Goal: Information Seeking & Learning: Find contact information

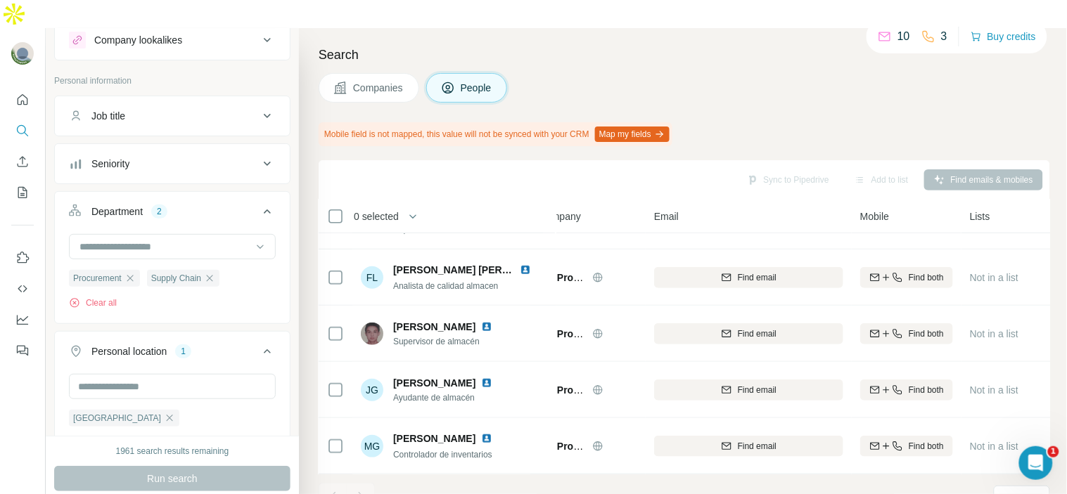
scroll to position [0, 25]
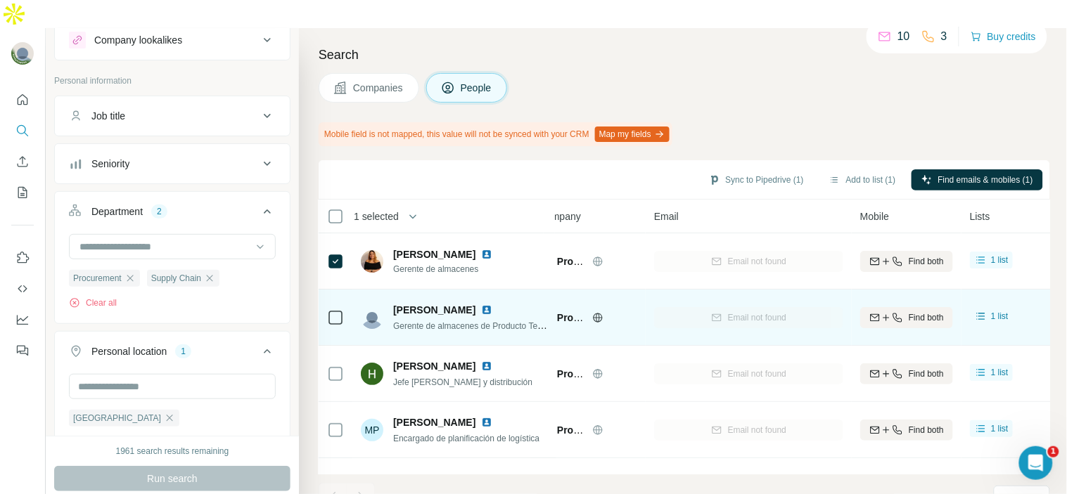
click at [333, 309] on icon at bounding box center [335, 317] width 17 height 17
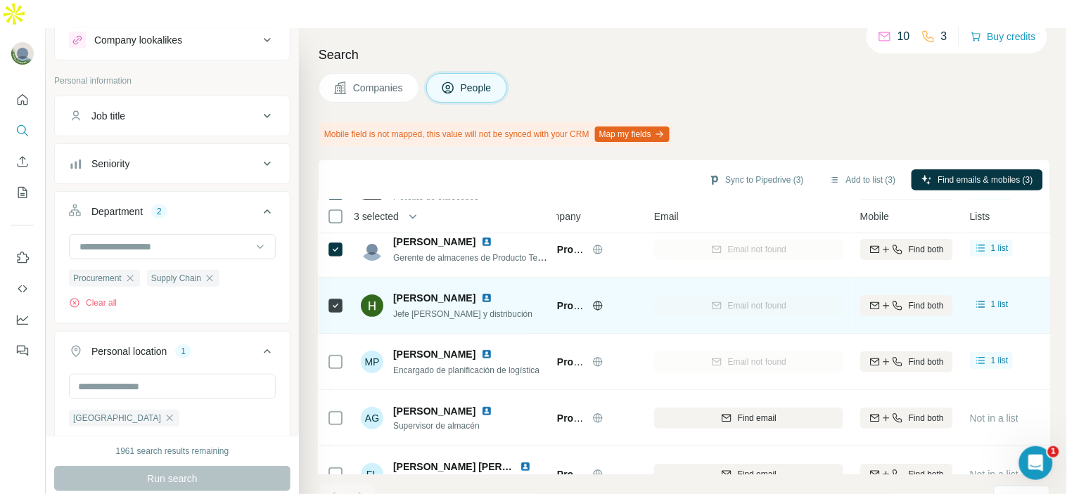
scroll to position [69, 25]
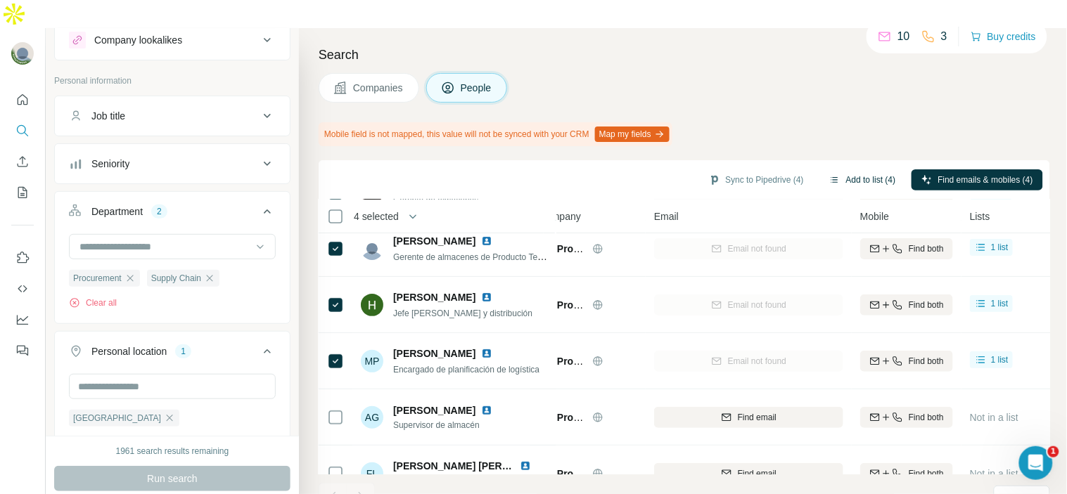
click at [844, 169] on button "Add to list (4)" at bounding box center [862, 179] width 86 height 21
click at [877, 169] on button "Add to list (4)" at bounding box center [862, 179] width 86 height 21
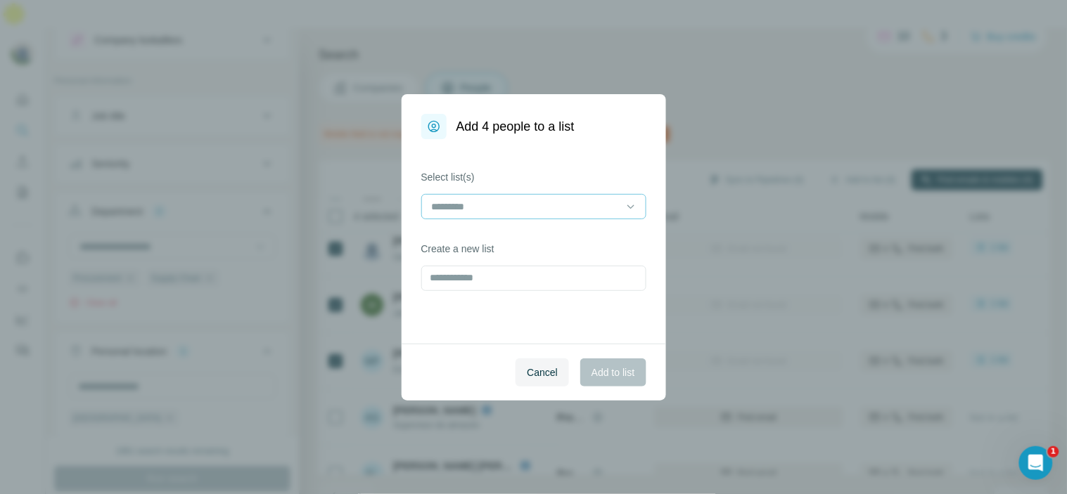
click at [591, 209] on input at bounding box center [525, 206] width 190 height 15
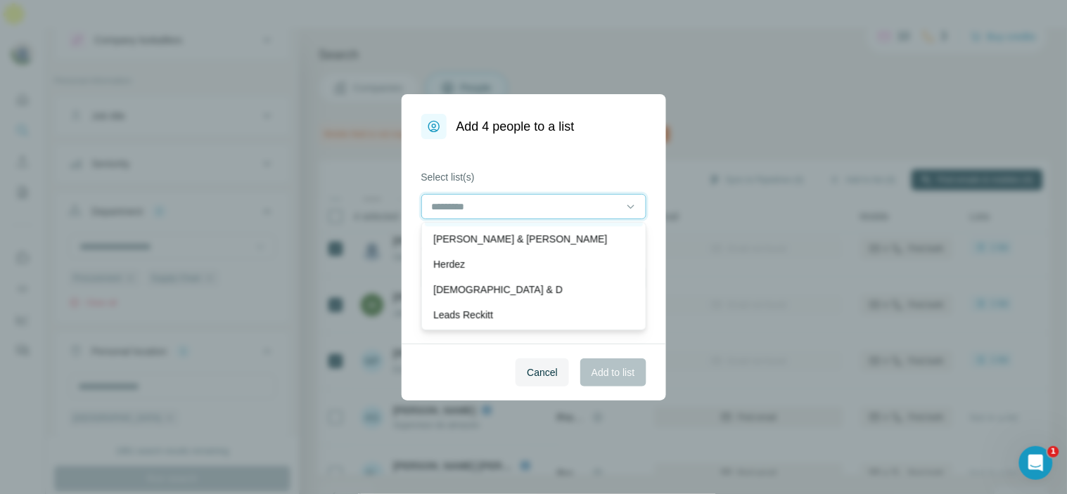
scroll to position [0, 0]
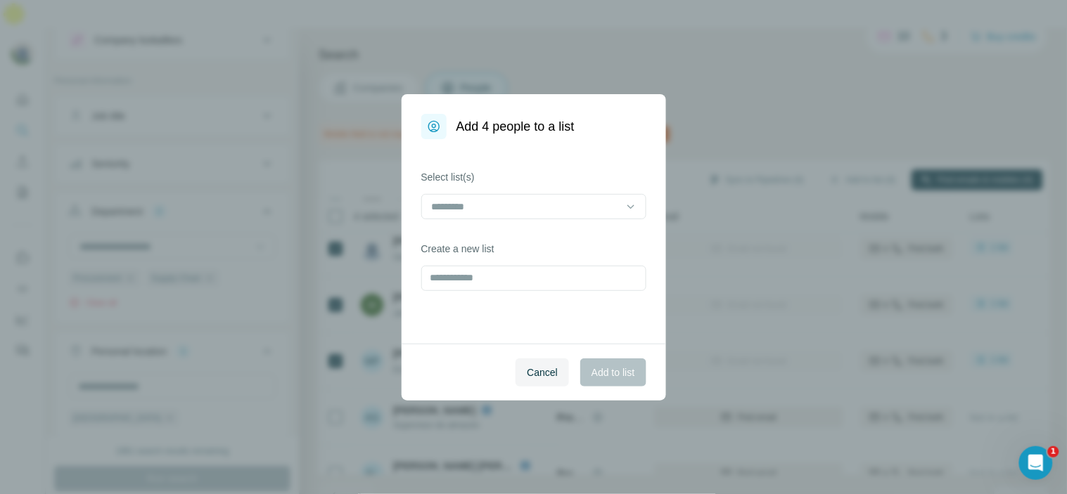
click at [429, 369] on div "Cancel Add to list" at bounding box center [534, 372] width 264 height 57
click at [487, 266] on input "text" at bounding box center [533, 278] width 225 height 25
type input "******"
click at [598, 371] on span "Add to list" at bounding box center [612, 373] width 43 height 14
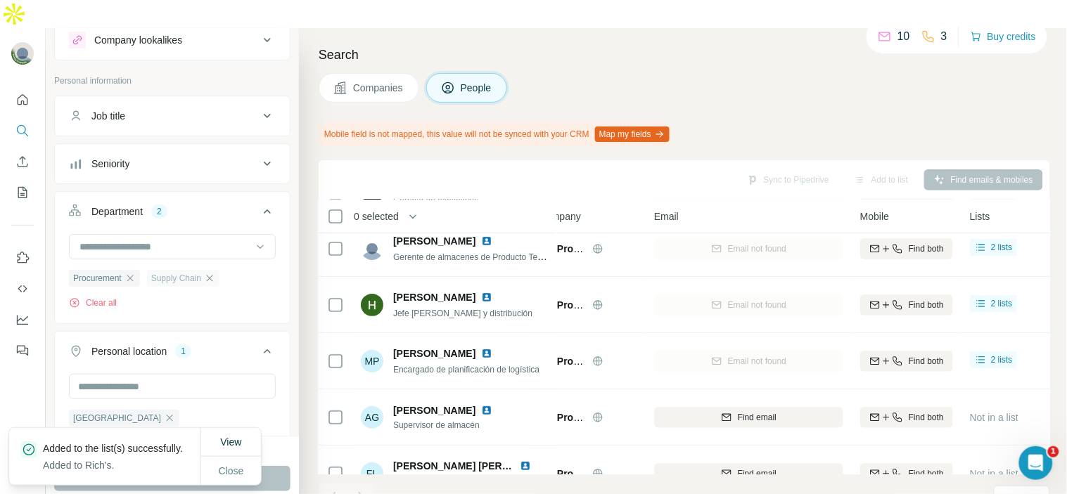
click at [213, 273] on icon "button" at bounding box center [209, 278] width 11 height 11
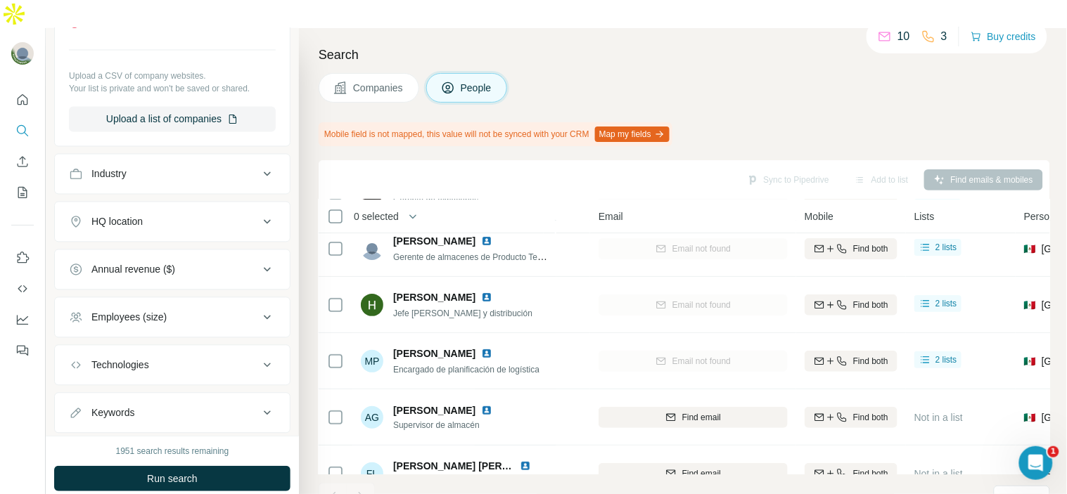
scroll to position [700, 0]
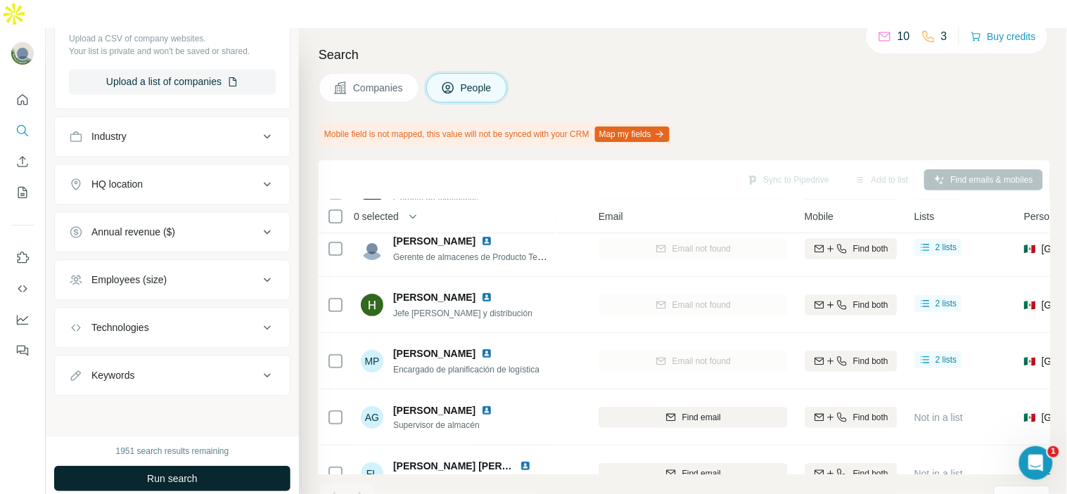
click at [200, 466] on button "Run search" at bounding box center [172, 478] width 236 height 25
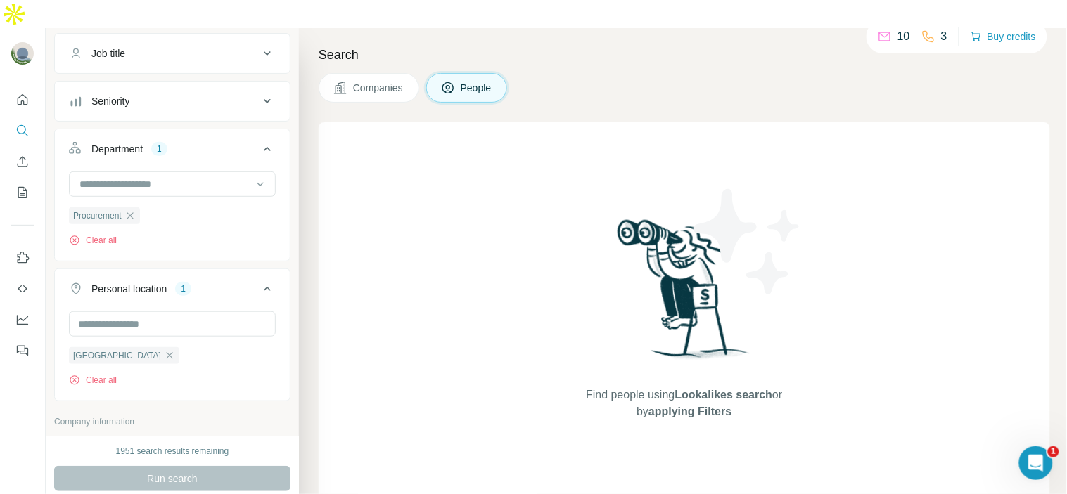
scroll to position [0, 0]
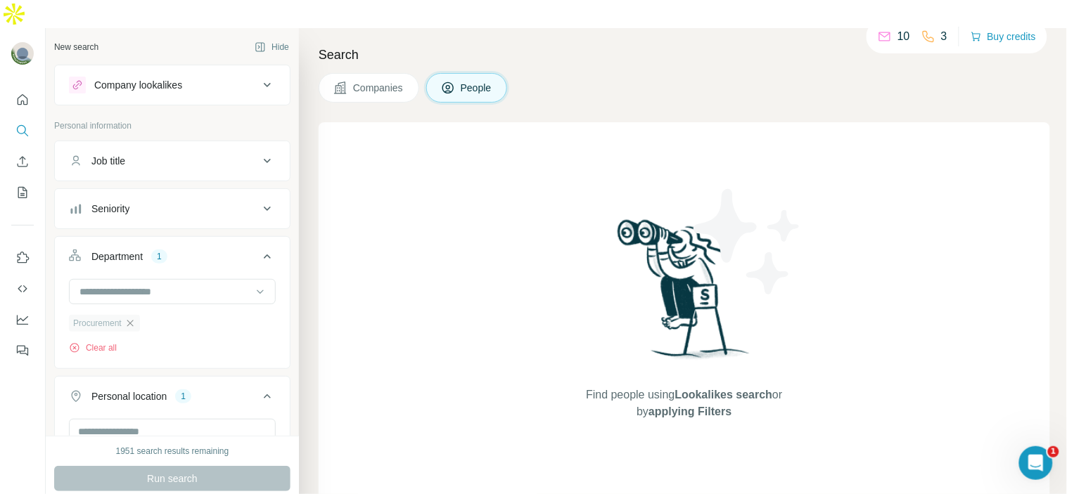
click at [132, 320] on icon "button" at bounding box center [130, 323] width 6 height 6
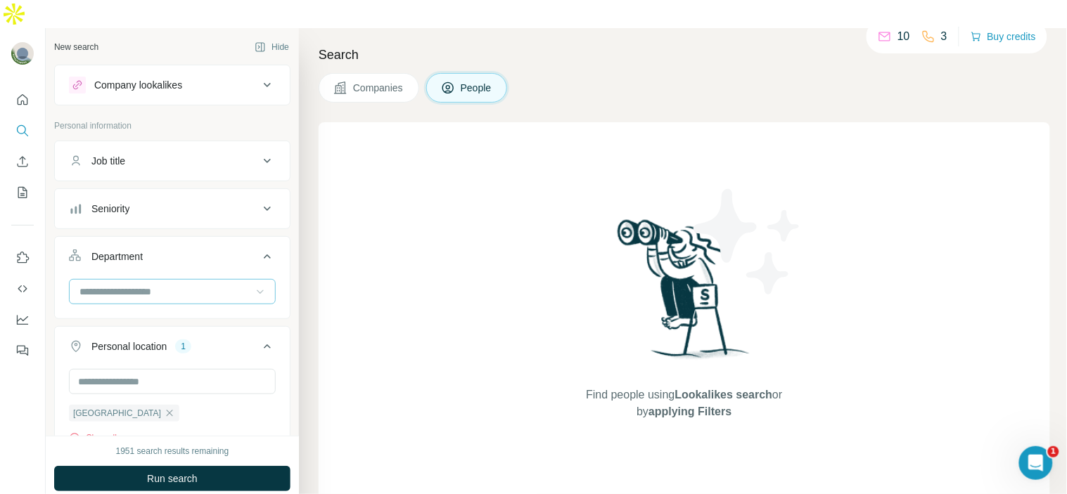
click at [255, 285] on icon at bounding box center [260, 292] width 14 height 14
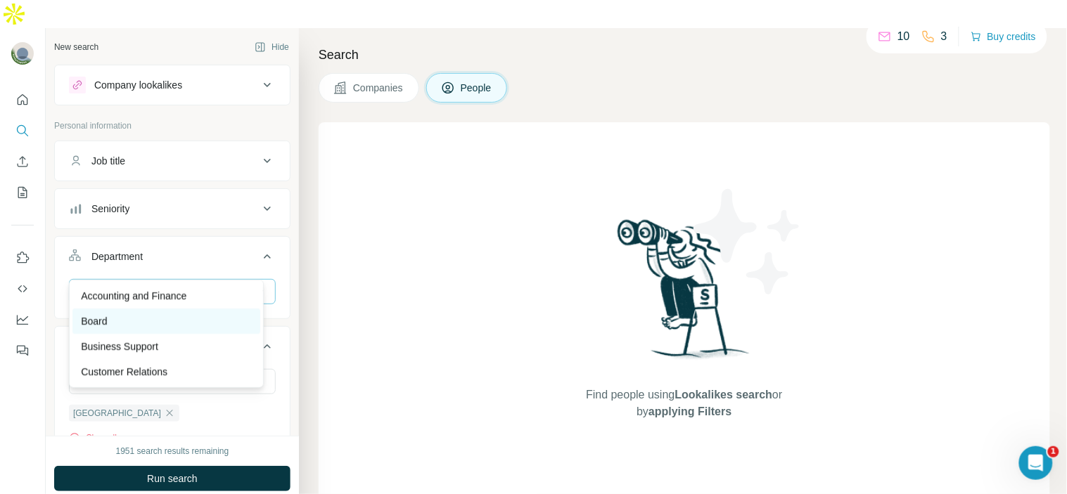
click at [183, 333] on div "Board" at bounding box center [166, 321] width 188 height 25
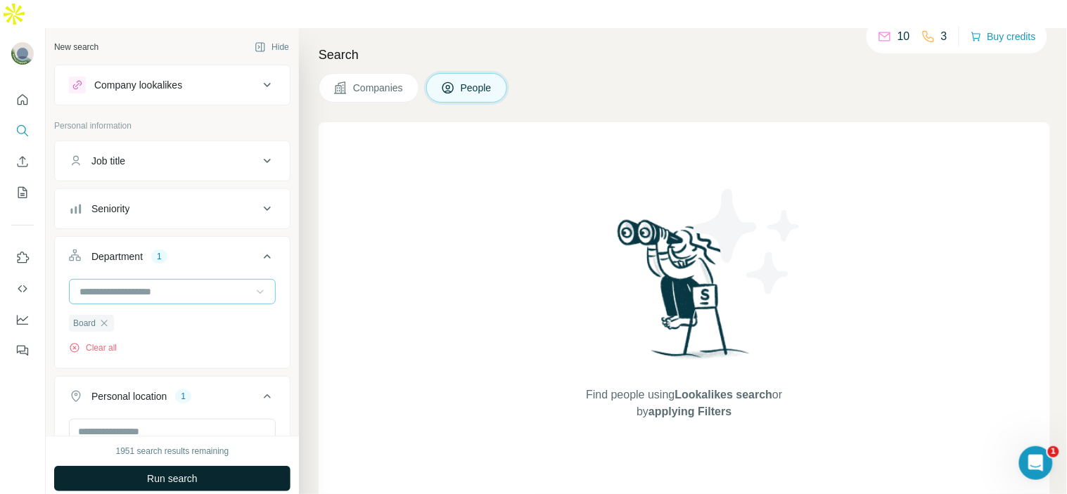
click at [147, 472] on span "Run search" at bounding box center [172, 479] width 51 height 14
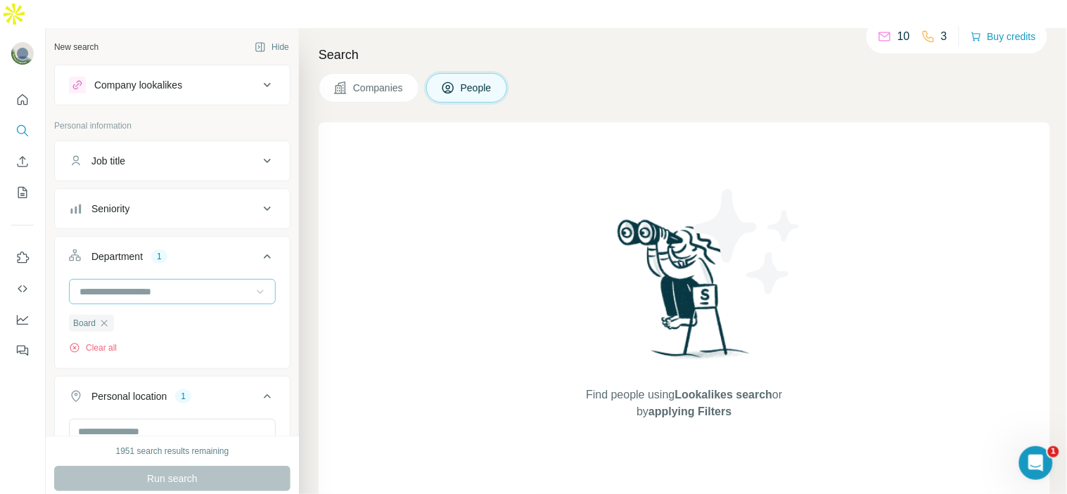
click at [165, 280] on div at bounding box center [165, 292] width 174 height 24
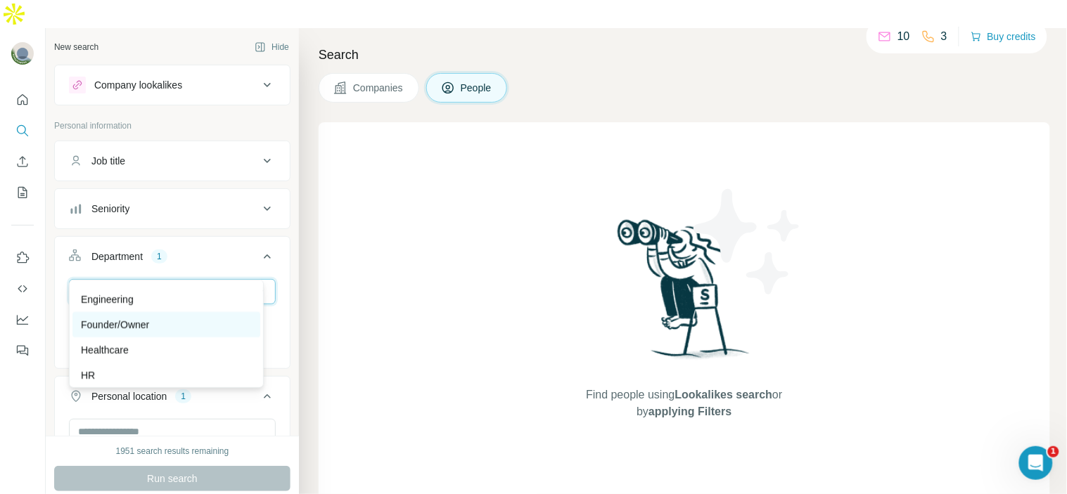
scroll to position [159, 0]
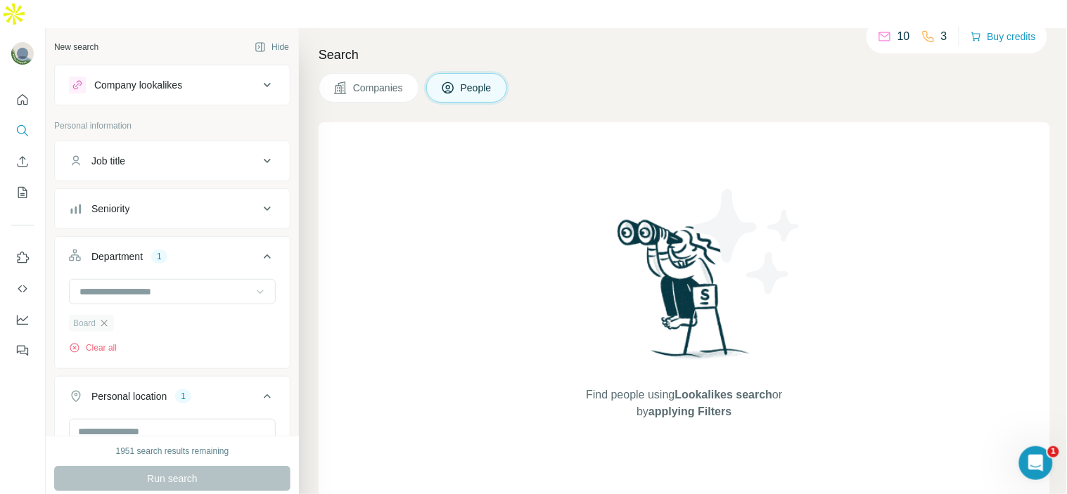
drag, startPoint x: 214, startPoint y: 216, endPoint x: 109, endPoint y: 293, distance: 129.8
click at [109, 293] on div "Department 1 Board Clear all" at bounding box center [172, 302] width 236 height 133
click at [103, 318] on icon "button" at bounding box center [103, 323] width 11 height 11
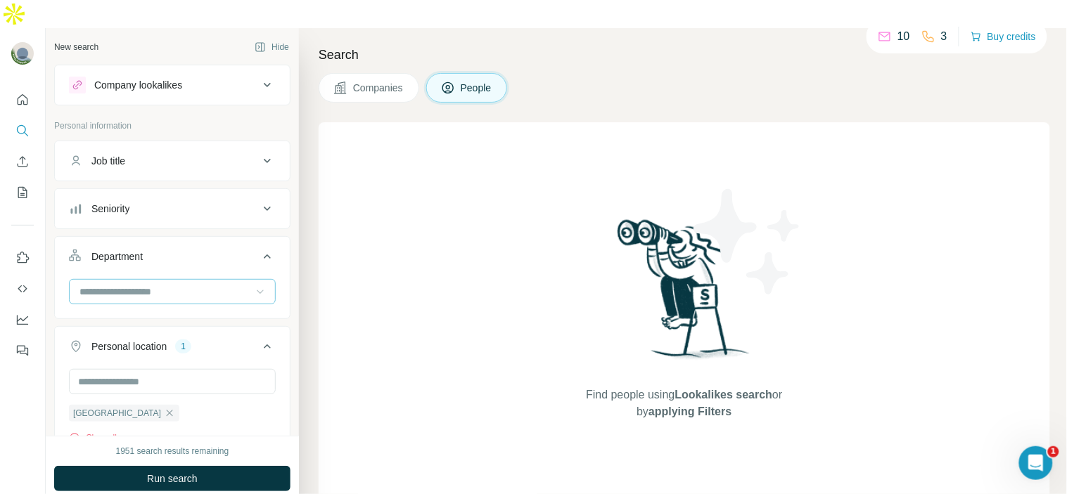
click at [172, 284] on input at bounding box center [165, 291] width 174 height 15
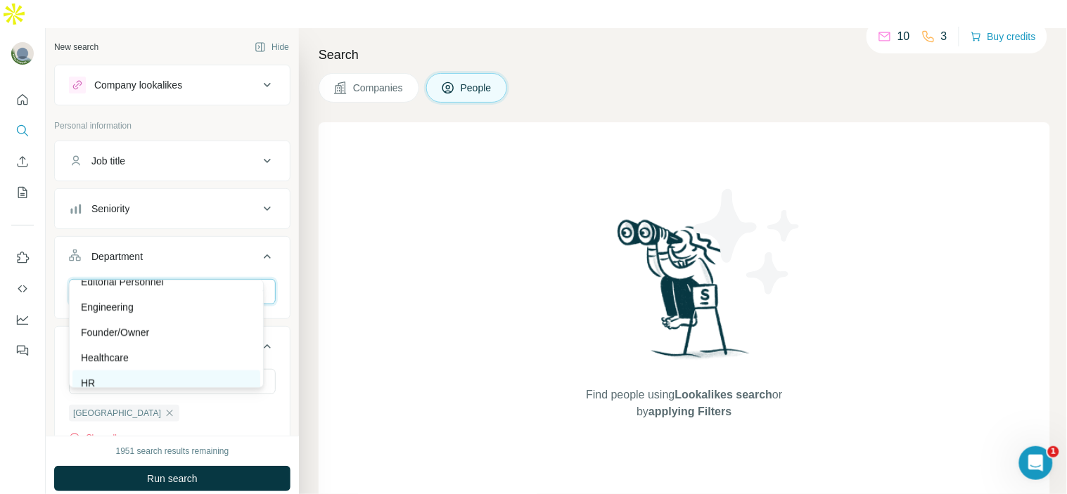
scroll to position [137, 0]
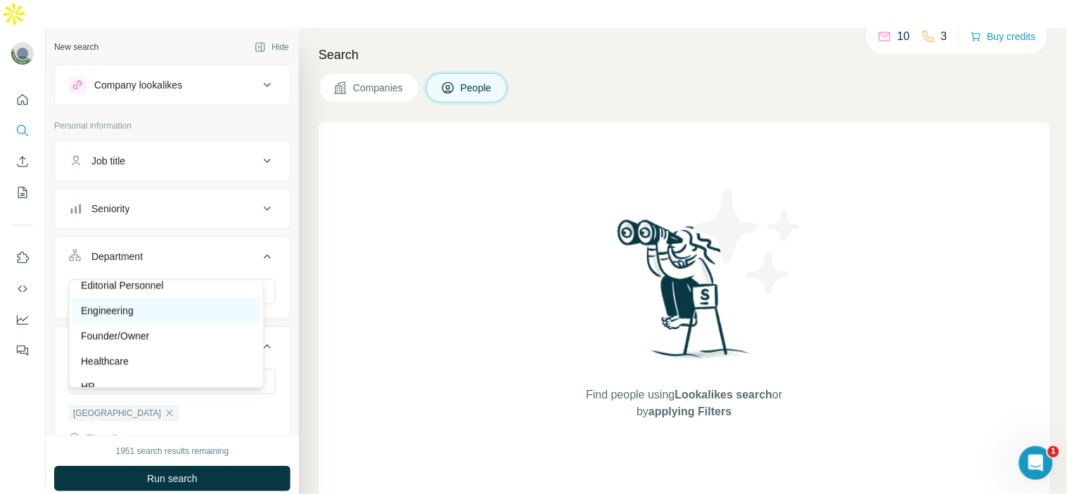
click at [155, 319] on div "Engineering" at bounding box center [166, 310] width 188 height 25
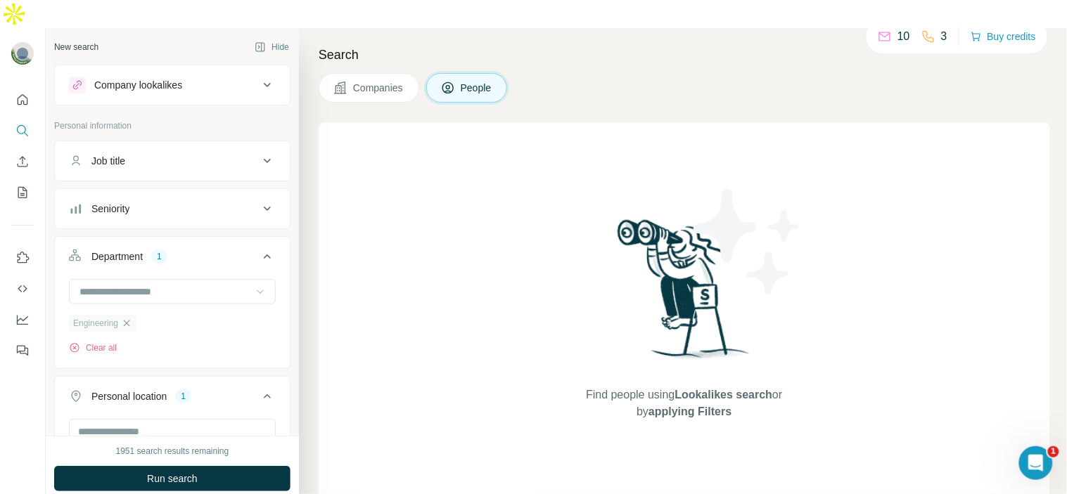
click at [129, 318] on icon "button" at bounding box center [126, 323] width 11 height 11
click at [171, 284] on input at bounding box center [165, 291] width 174 height 15
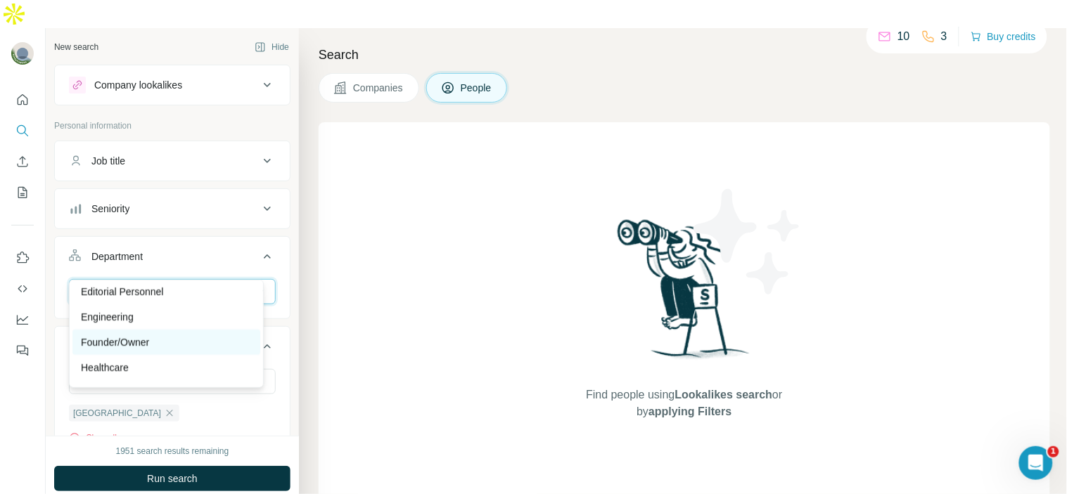
scroll to position [129, 0]
click at [174, 337] on div "Founder/Owner" at bounding box center [166, 344] width 171 height 14
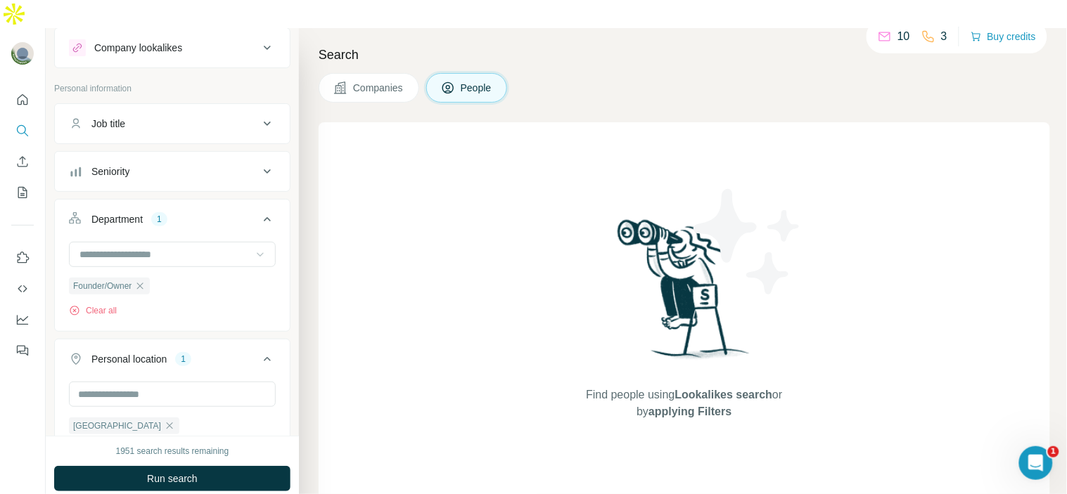
scroll to position [38, 0]
click at [184, 472] on span "Run search" at bounding box center [172, 479] width 51 height 14
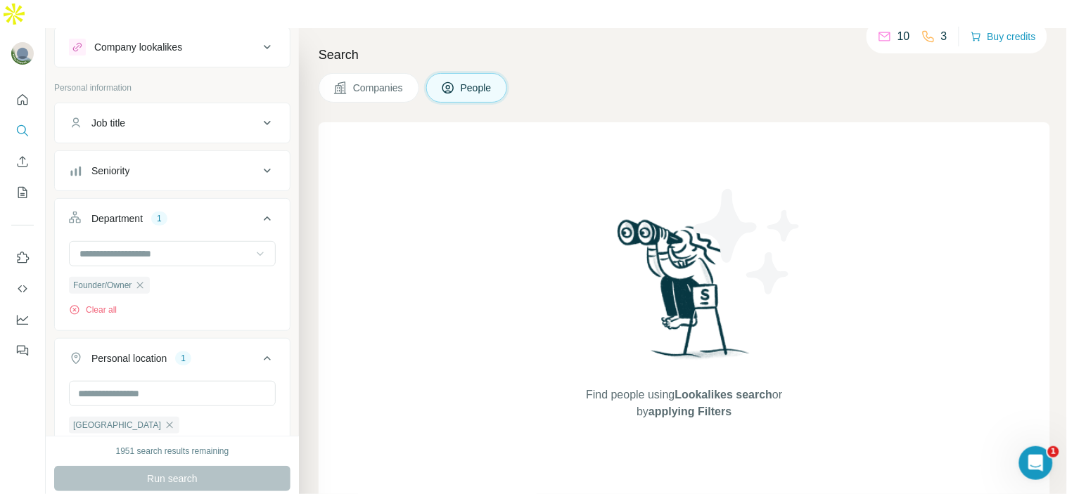
click at [253, 247] on icon at bounding box center [260, 254] width 14 height 14
click at [211, 212] on div "Department 1" at bounding box center [164, 219] width 190 height 14
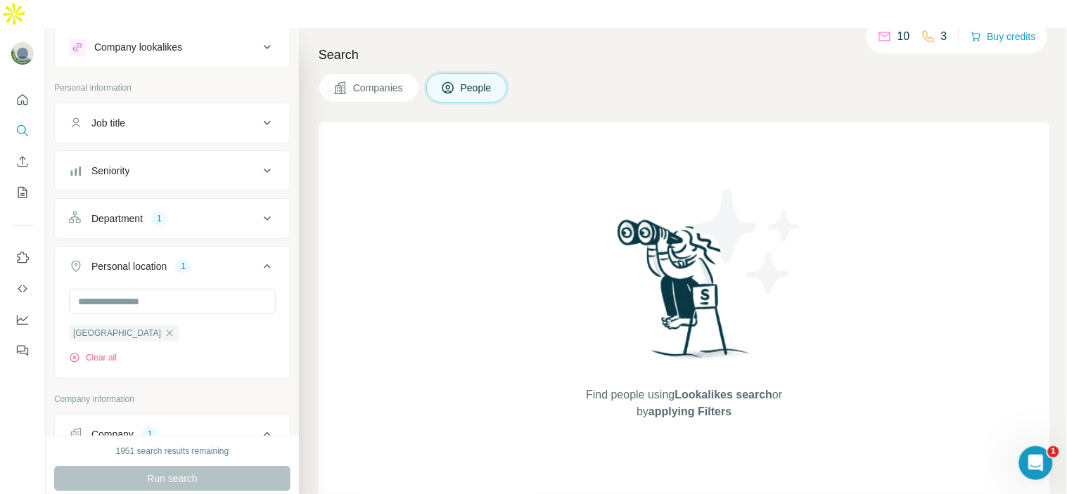
click at [190, 202] on button "Department 1" at bounding box center [172, 219] width 235 height 34
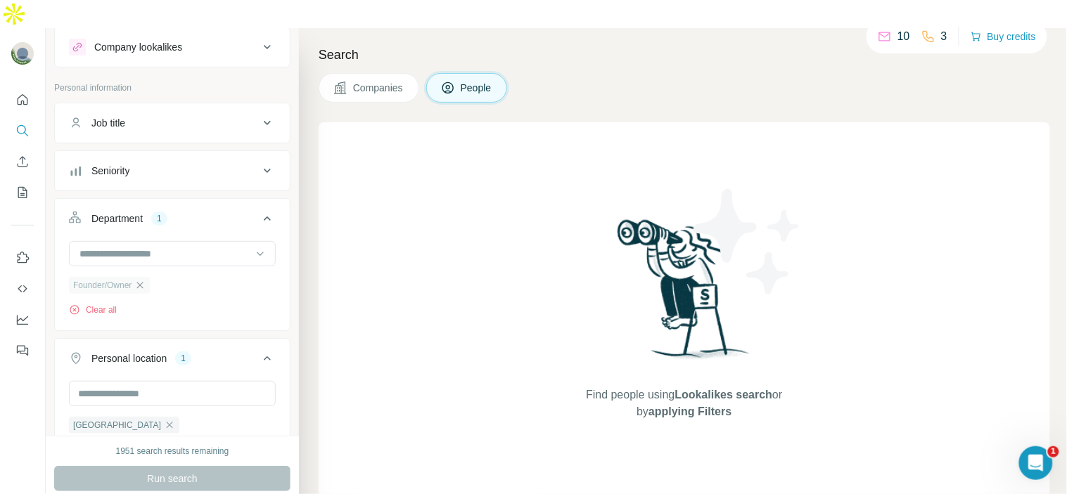
click at [141, 280] on icon "button" at bounding box center [139, 285] width 11 height 11
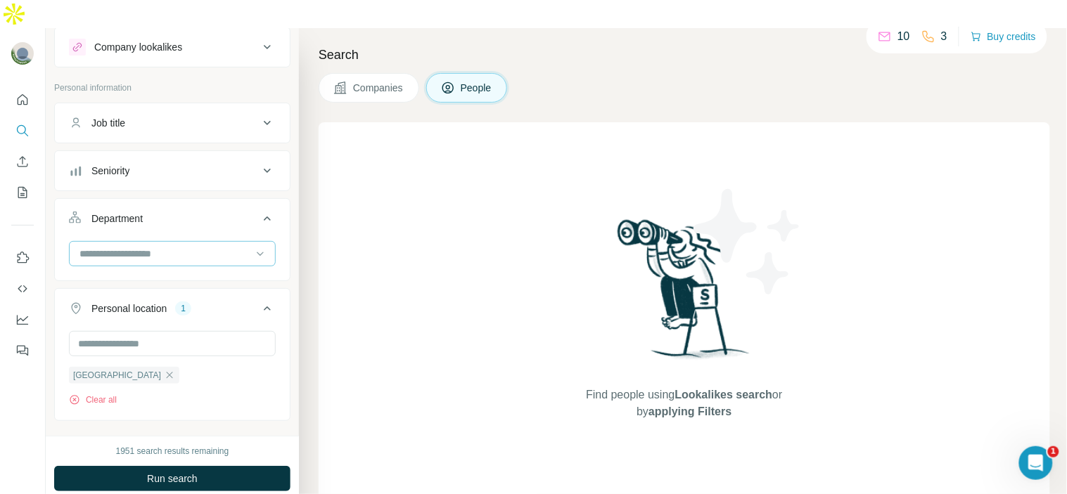
click at [225, 242] on div at bounding box center [165, 254] width 174 height 24
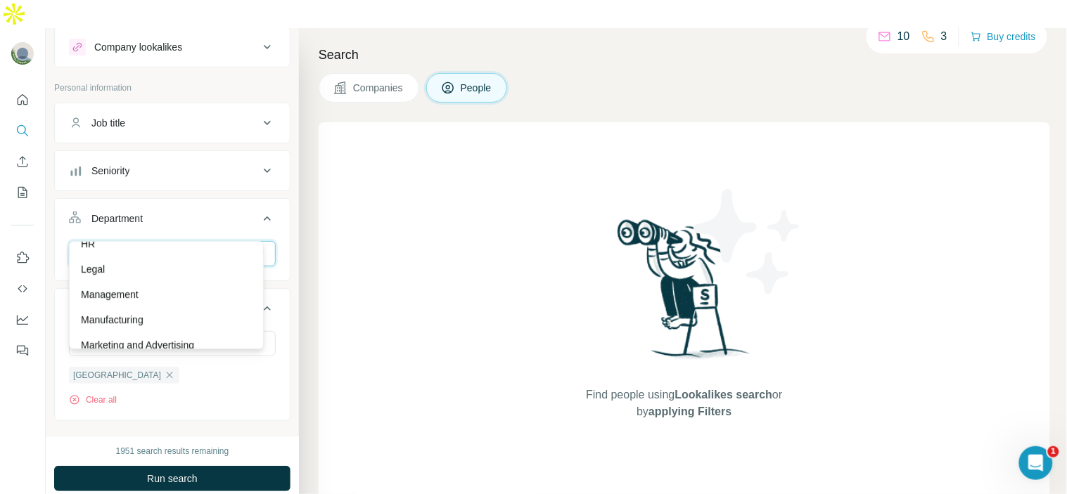
scroll to position [263, 0]
click at [210, 300] on div "Manufacturing" at bounding box center [166, 298] width 171 height 14
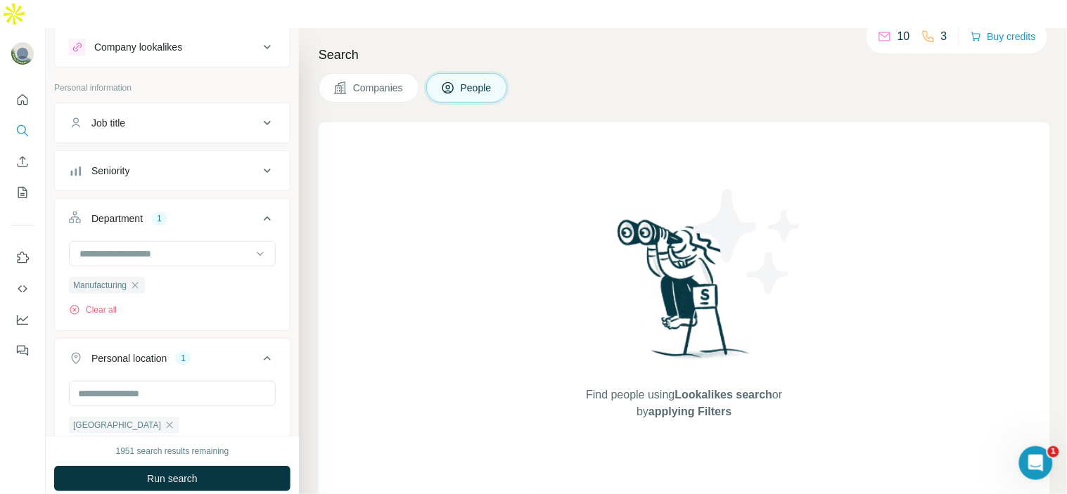
click at [164, 472] on span "Run search" at bounding box center [172, 479] width 51 height 14
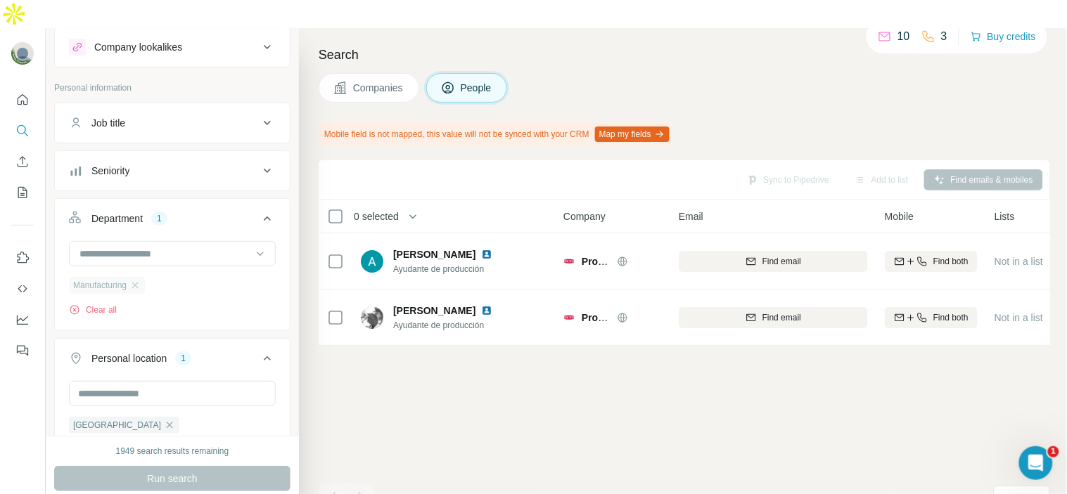
click at [145, 277] on div "Manufacturing" at bounding box center [107, 285] width 76 height 17
click at [138, 280] on icon "button" at bounding box center [134, 285] width 11 height 11
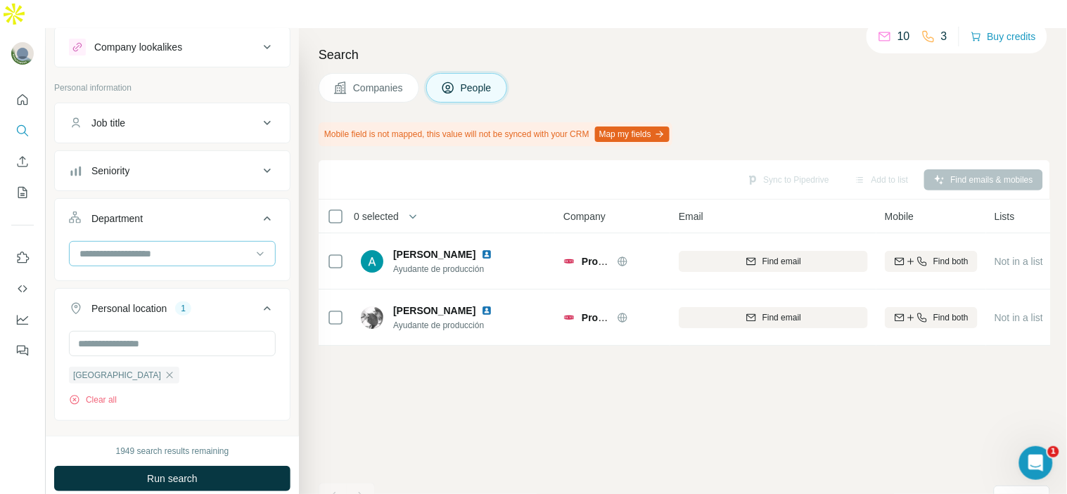
click at [151, 246] on input at bounding box center [165, 253] width 174 height 15
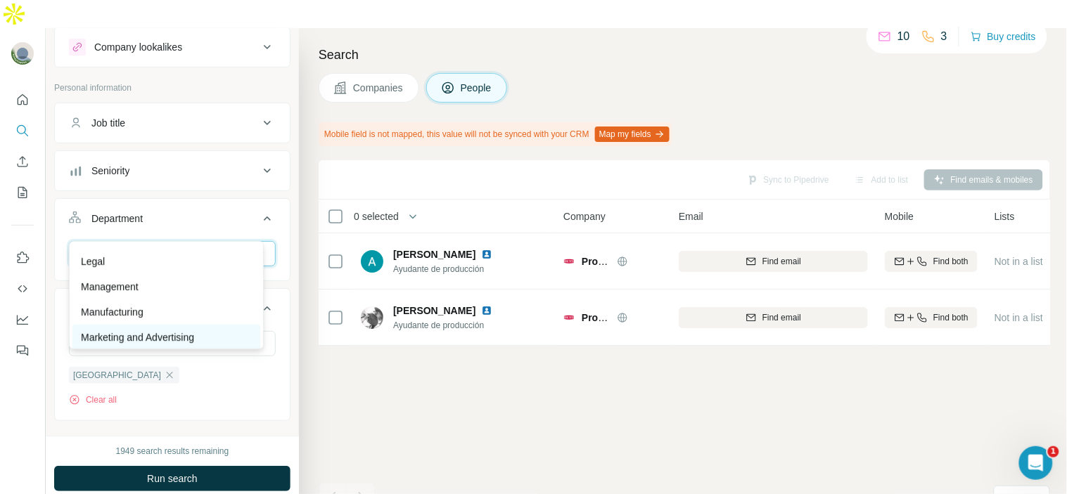
scroll to position [248, 0]
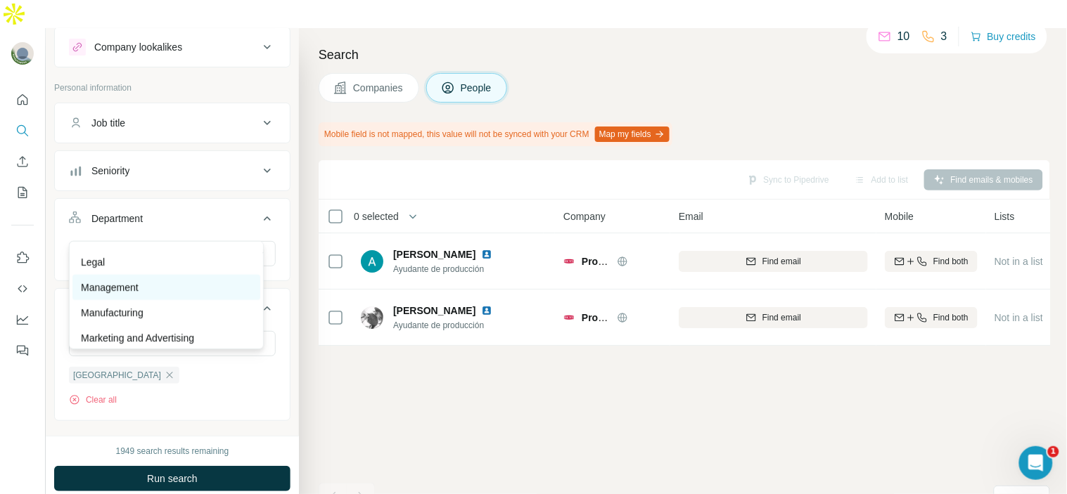
click at [177, 291] on div "Management" at bounding box center [166, 288] width 171 height 14
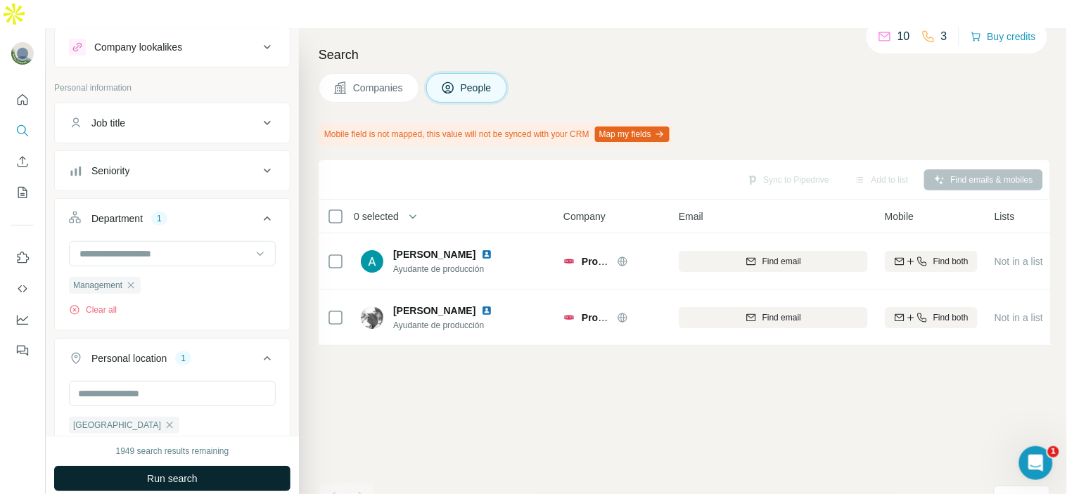
click at [179, 466] on button "Run search" at bounding box center [172, 478] width 236 height 25
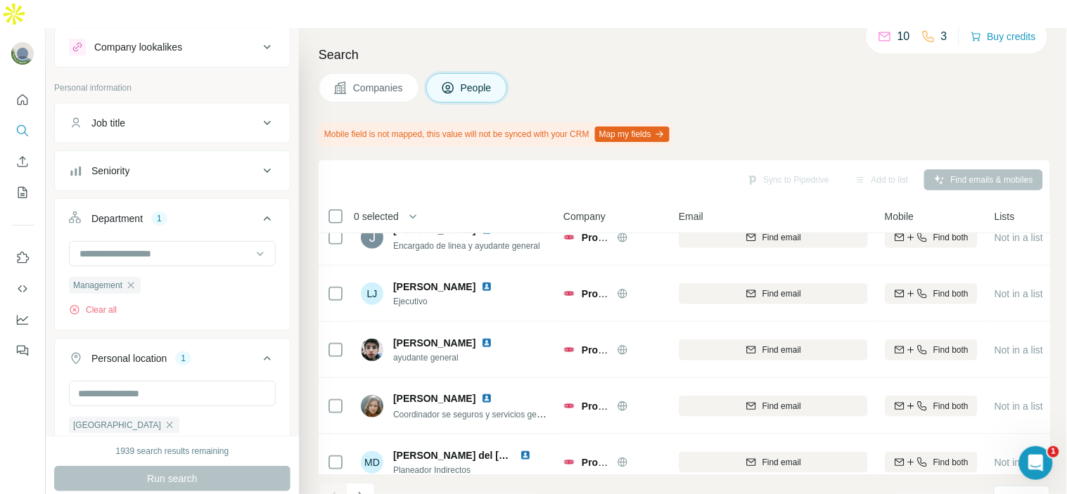
scroll to position [328, 0]
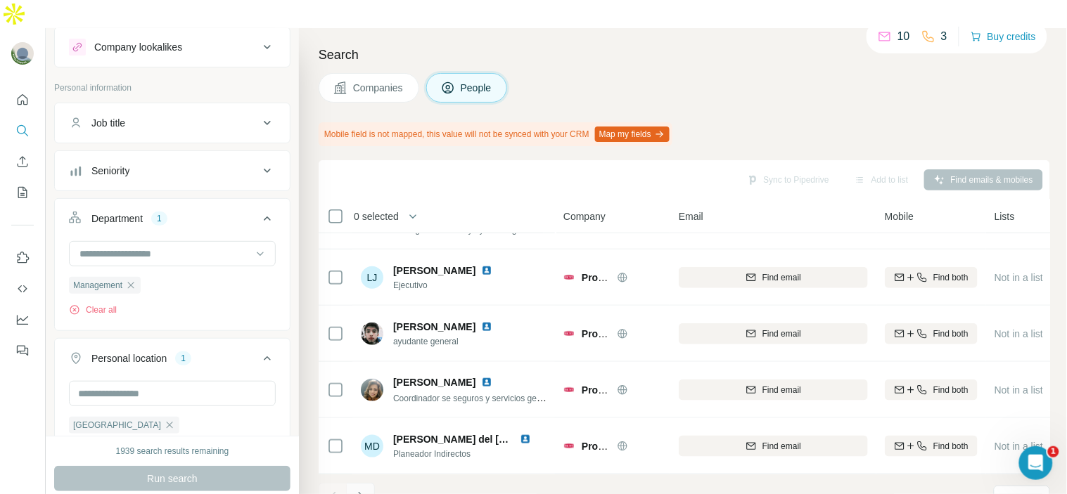
click at [364, 490] on icon "Navigate to next page" at bounding box center [361, 497] width 14 height 14
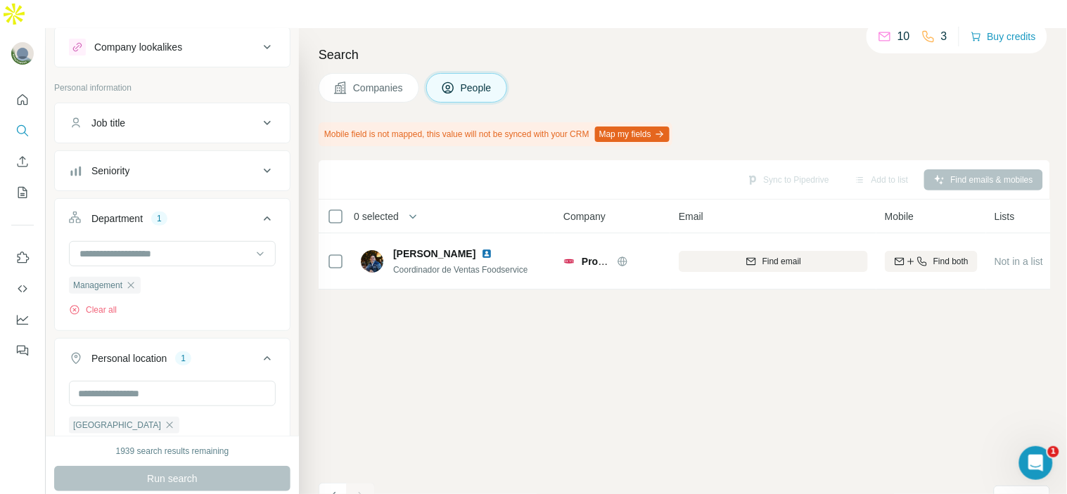
scroll to position [0, 0]
click at [208, 246] on input at bounding box center [165, 253] width 174 height 15
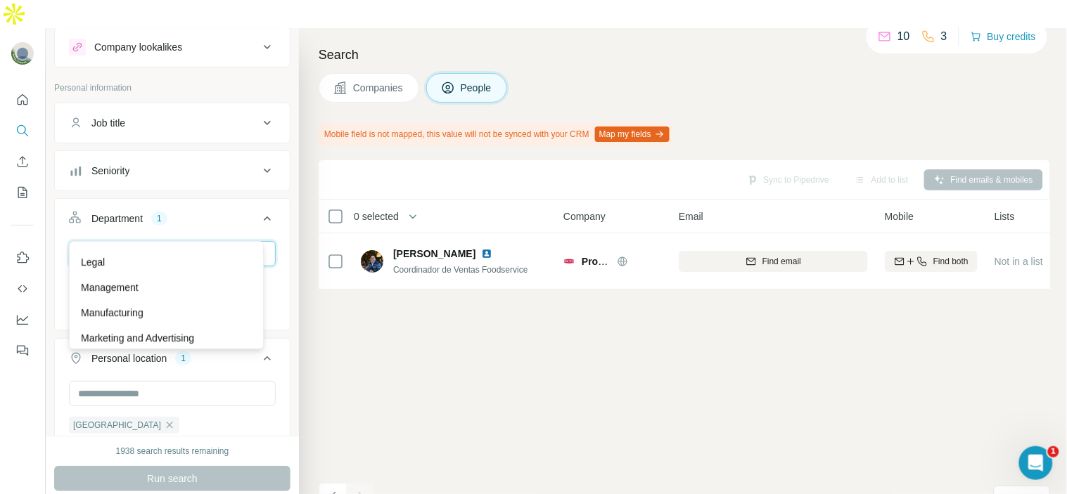
click at [208, 246] on input at bounding box center [165, 253] width 174 height 15
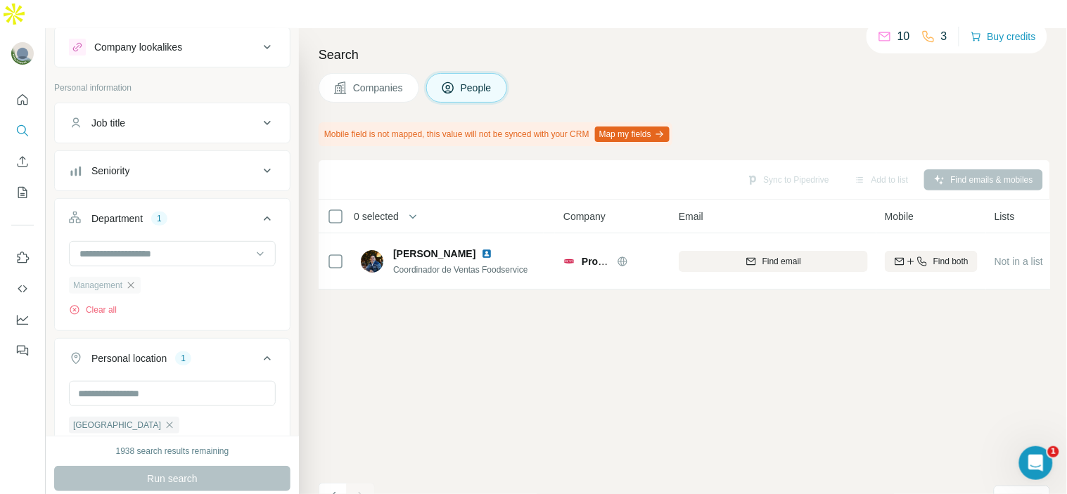
click at [135, 280] on icon "button" at bounding box center [130, 285] width 11 height 11
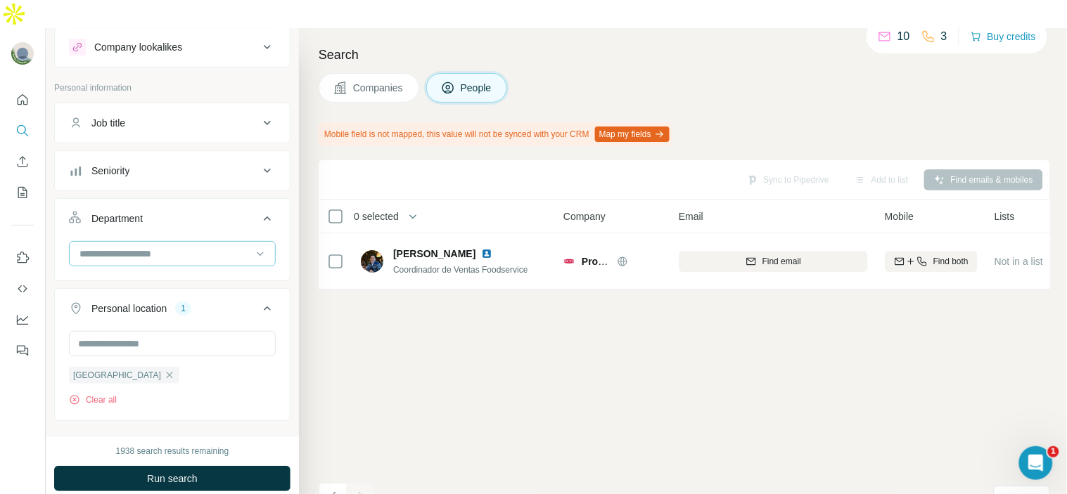
click at [190, 242] on div at bounding box center [165, 254] width 174 height 24
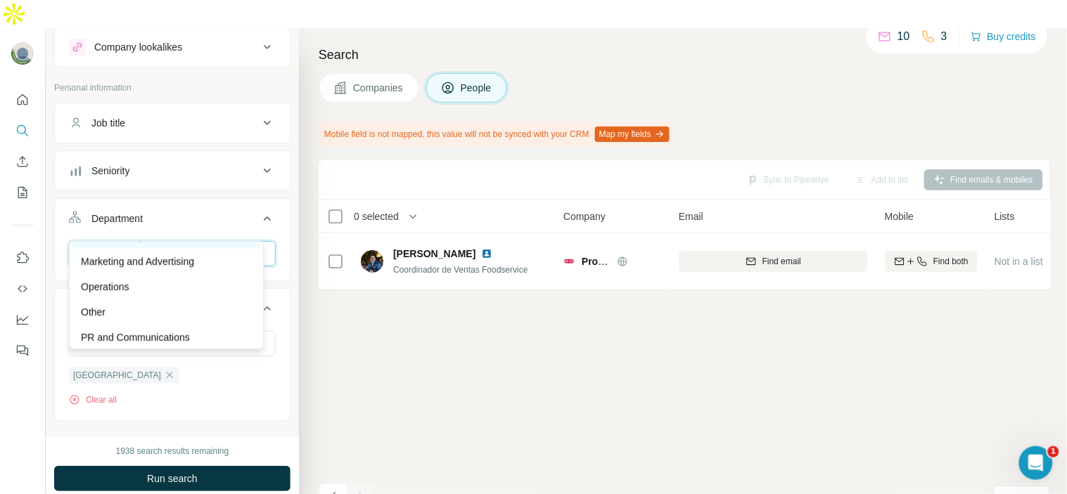
scroll to position [326, 0]
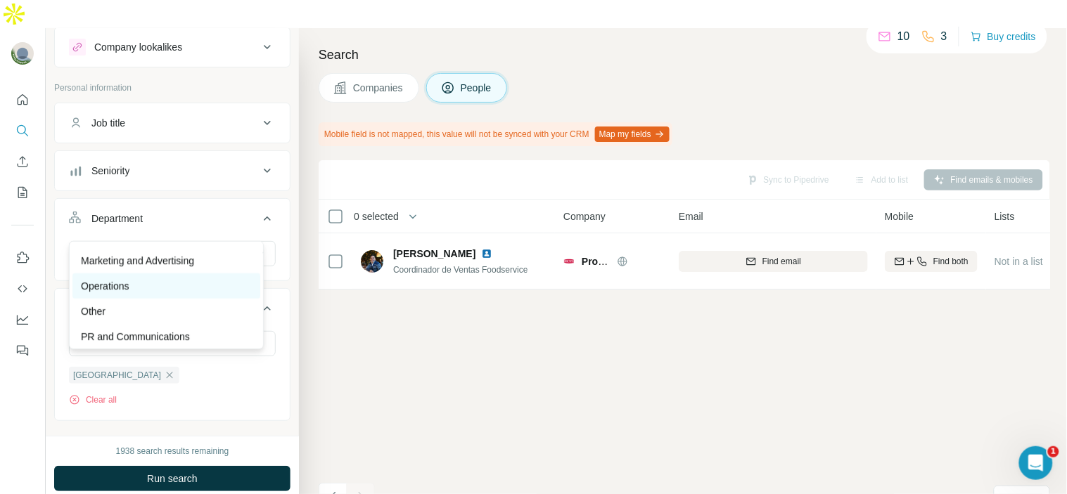
click at [169, 276] on div "Operations" at bounding box center [166, 286] width 188 height 25
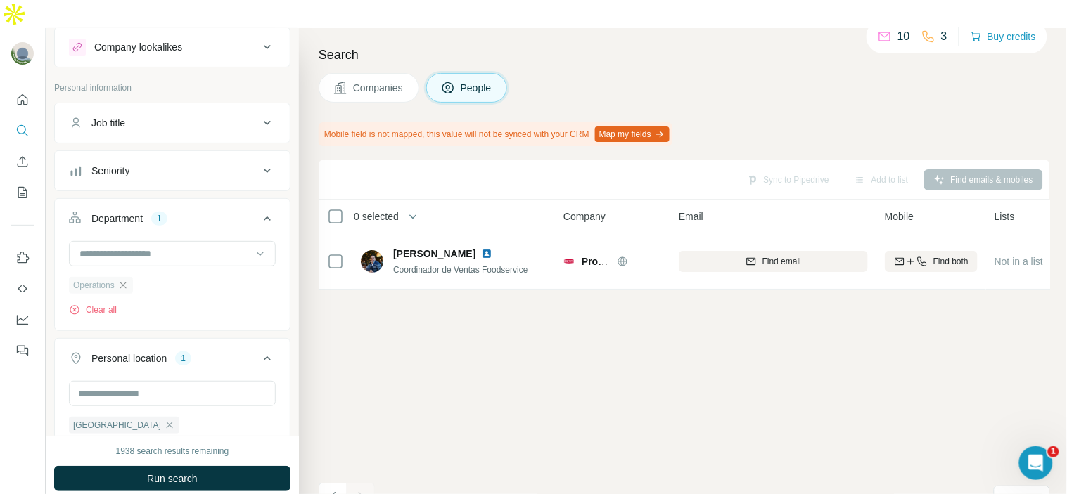
click at [125, 282] on icon "button" at bounding box center [123, 285] width 6 height 6
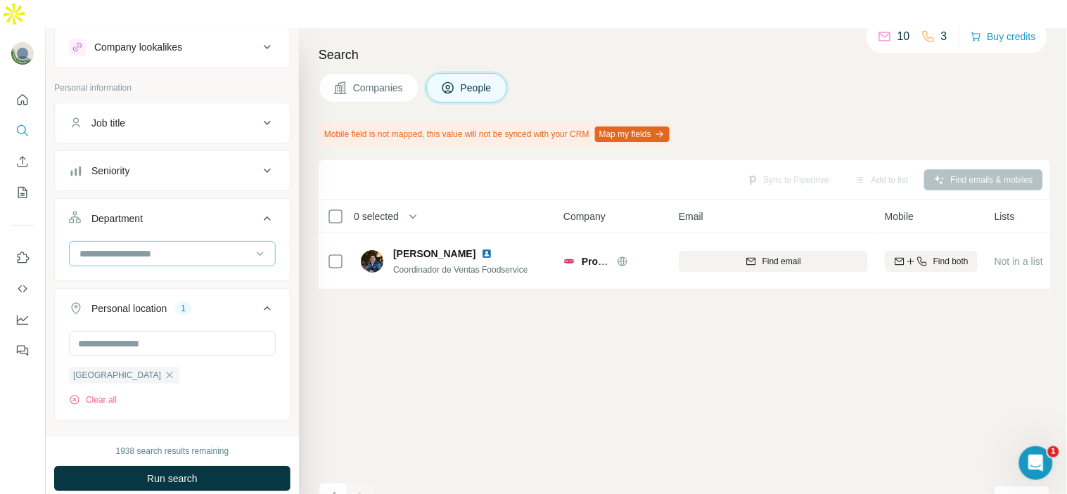
click at [230, 246] on input at bounding box center [165, 253] width 174 height 15
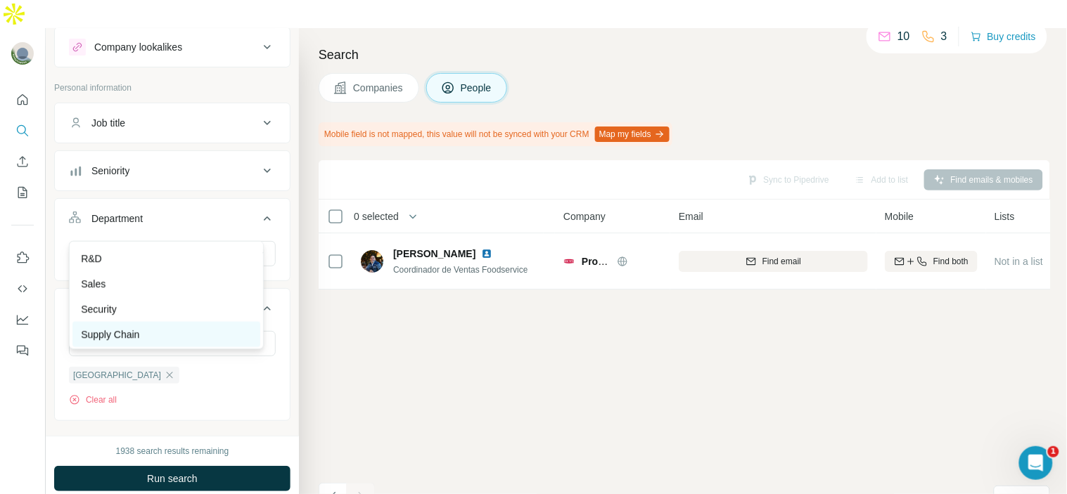
click at [164, 328] on div "Supply Chain" at bounding box center [166, 335] width 171 height 14
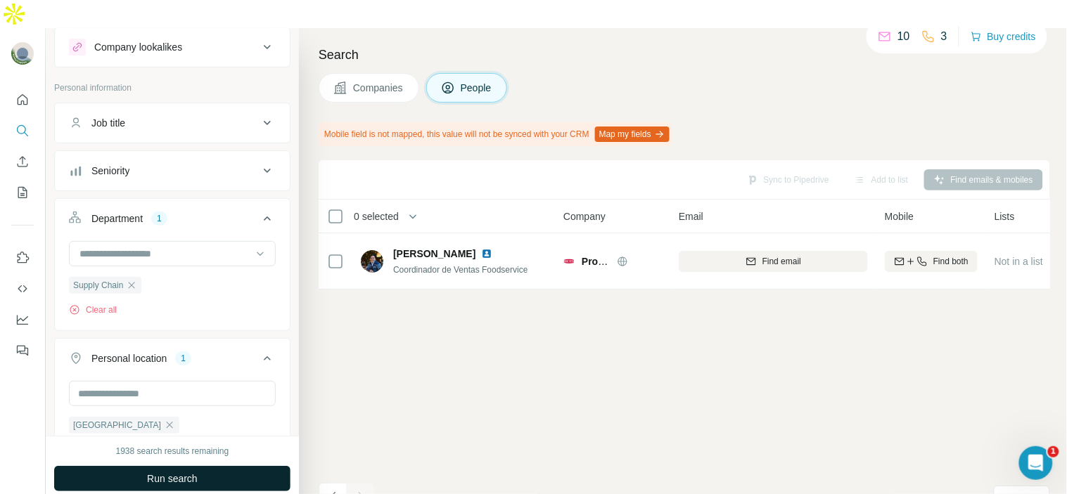
click at [181, 466] on button "Run search" at bounding box center [172, 478] width 236 height 25
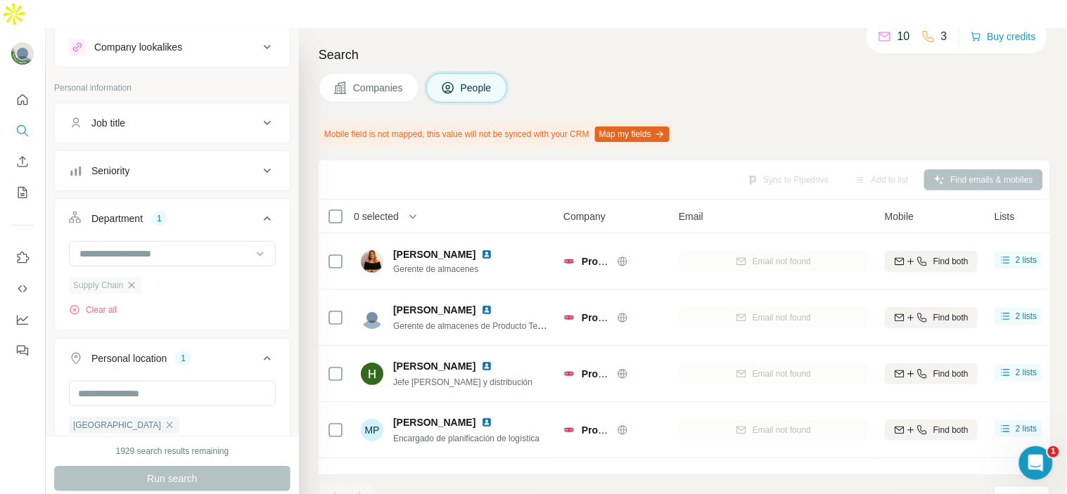
click at [134, 280] on icon "button" at bounding box center [131, 285] width 11 height 11
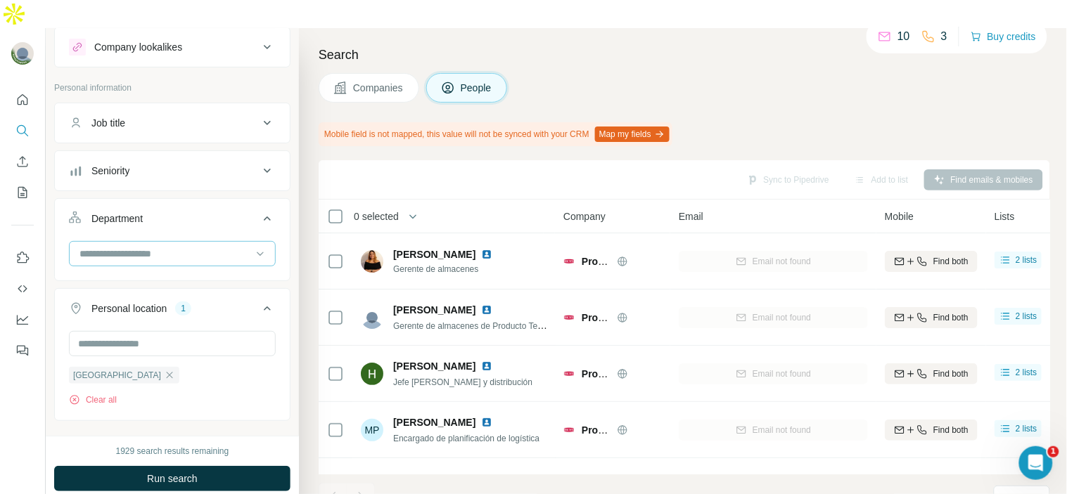
click at [183, 246] on input at bounding box center [165, 253] width 174 height 15
click at [159, 252] on div "R&D" at bounding box center [166, 259] width 171 height 14
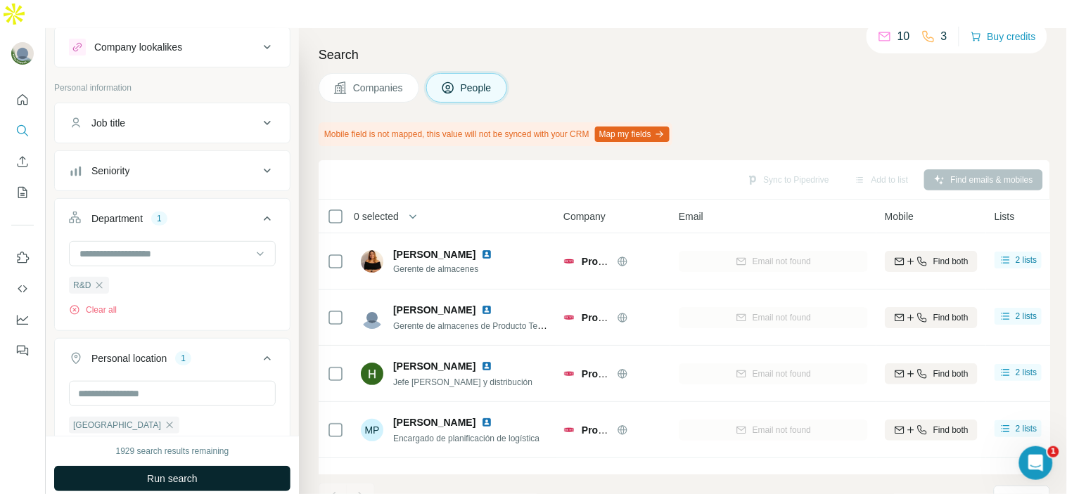
click at [188, 472] on span "Run search" at bounding box center [172, 479] width 51 height 14
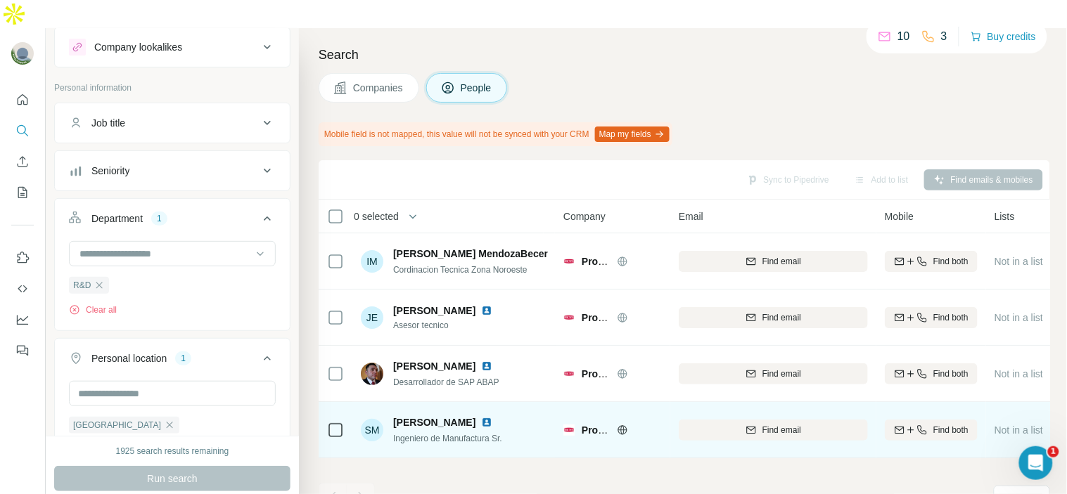
drag, startPoint x: 482, startPoint y: 394, endPoint x: 480, endPoint y: 375, distance: 19.8
click at [480, 402] on td "SM [PERSON_NAME] Ingeniero de Manufactura Sr." at bounding box center [454, 430] width 204 height 56
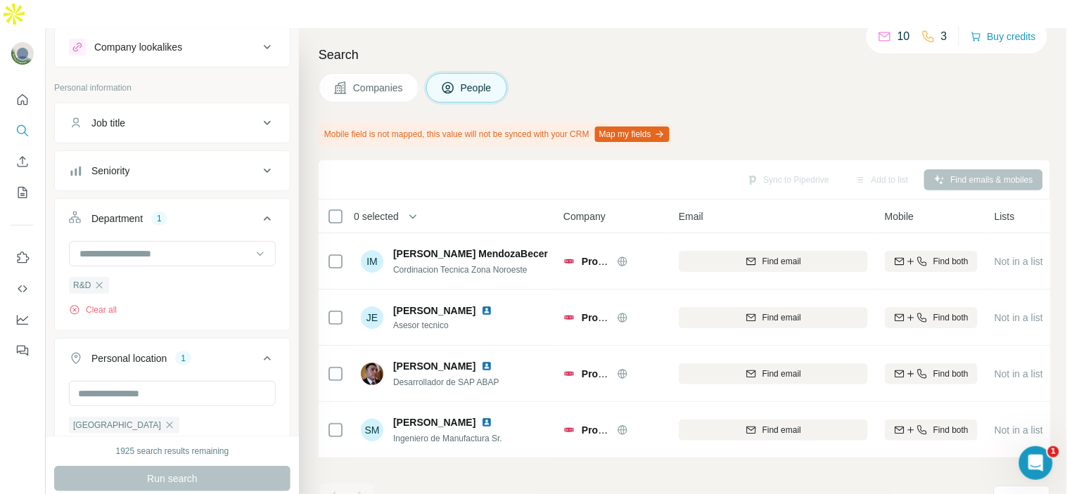
click at [700, 73] on div "Companies People" at bounding box center [684, 88] width 731 height 30
click at [158, 246] on input at bounding box center [165, 253] width 174 height 15
click at [56, 269] on div "R&D Clear all" at bounding box center [172, 284] width 235 height 86
click at [100, 282] on icon "button" at bounding box center [99, 285] width 6 height 6
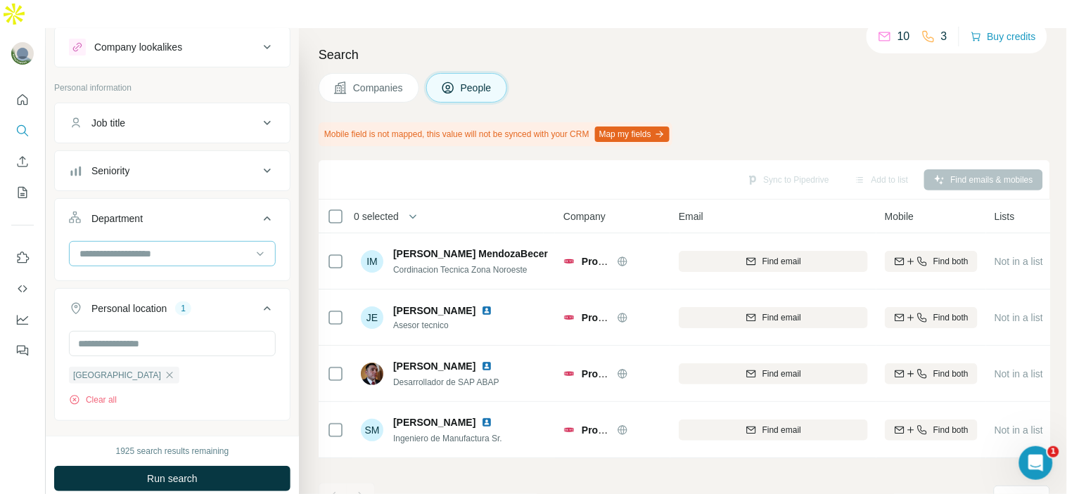
click at [160, 242] on div at bounding box center [165, 254] width 174 height 24
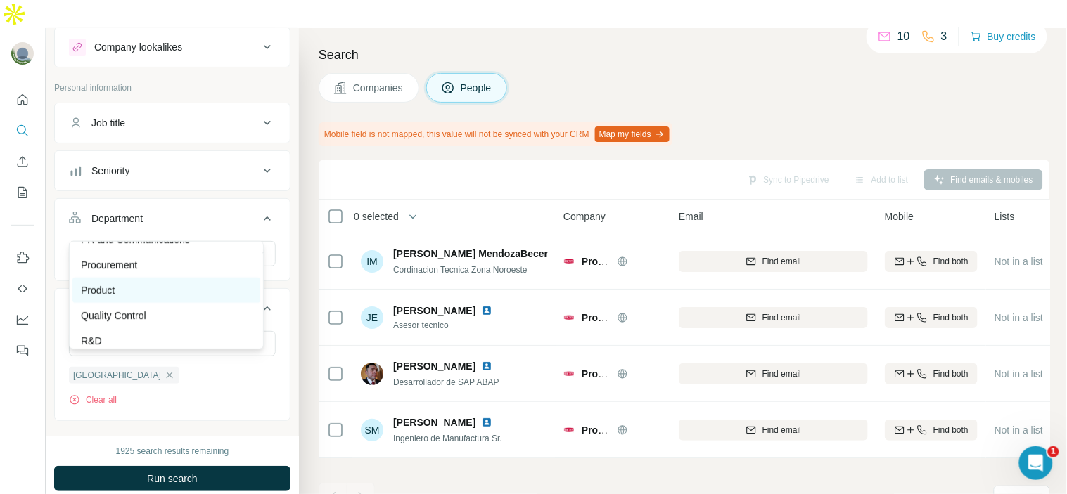
click at [169, 294] on div "Product" at bounding box center [166, 290] width 171 height 14
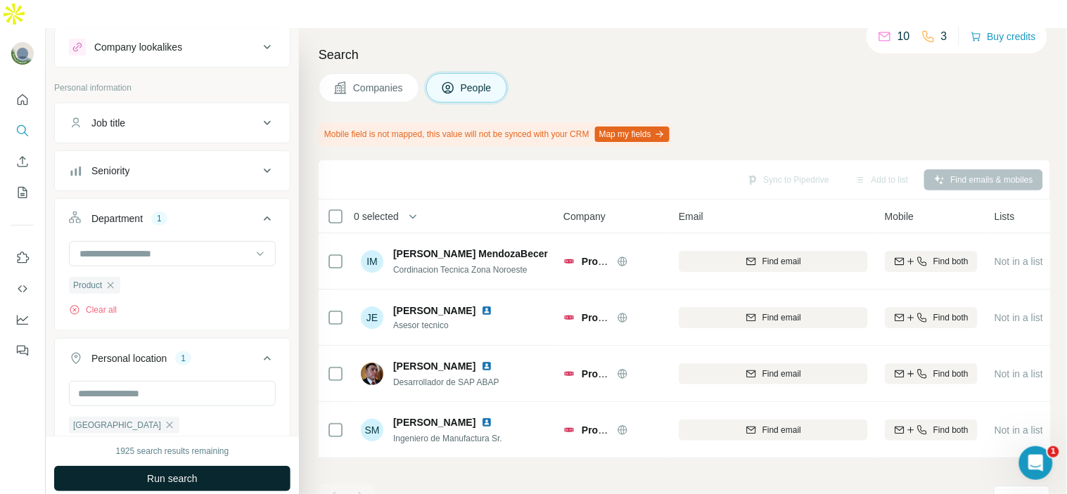
click at [155, 472] on span "Run search" at bounding box center [172, 479] width 51 height 14
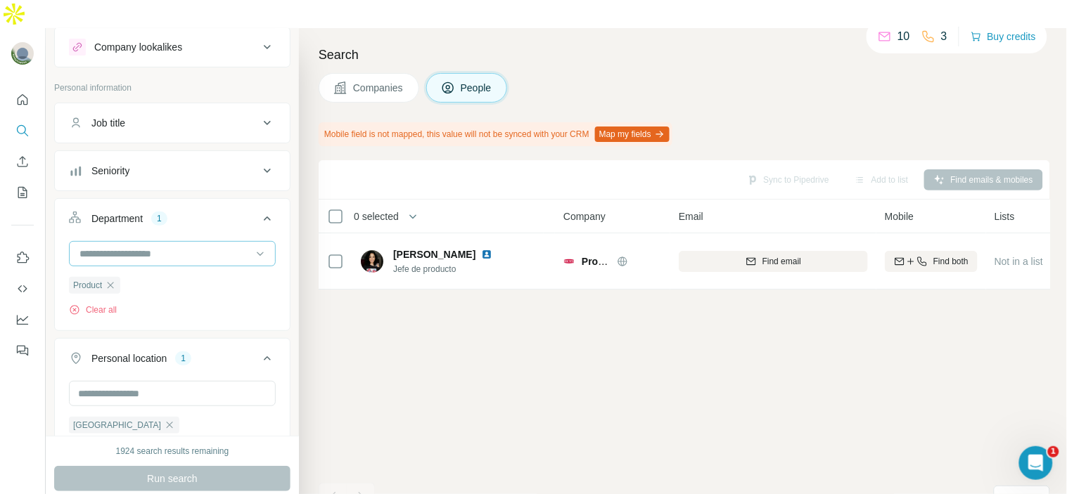
click at [240, 242] on div at bounding box center [165, 254] width 174 height 24
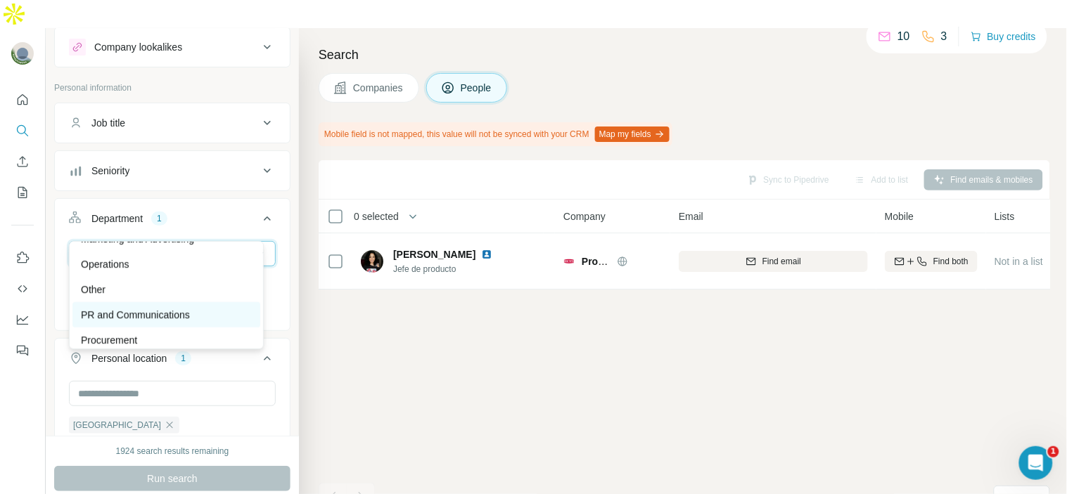
scroll to position [347, 0]
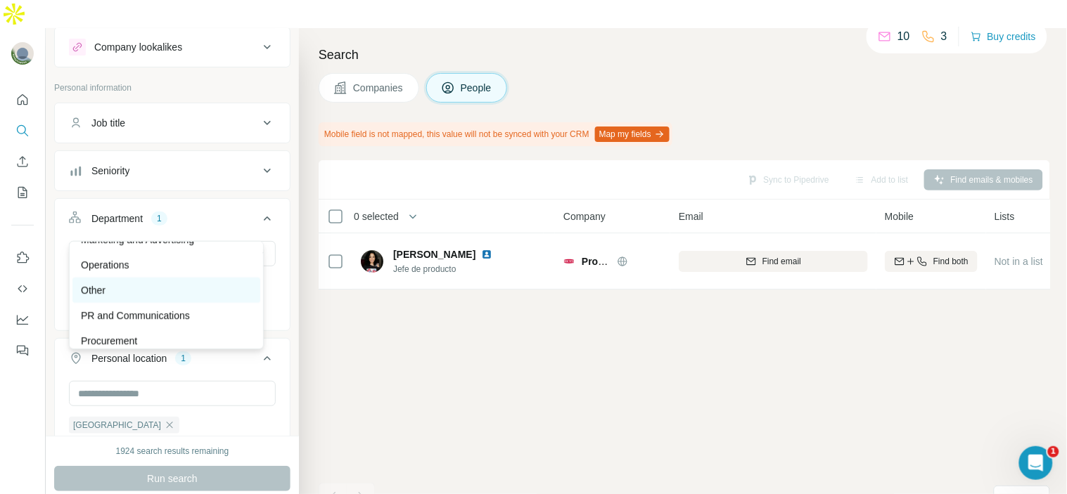
click at [177, 288] on div "Other" at bounding box center [166, 290] width 171 height 14
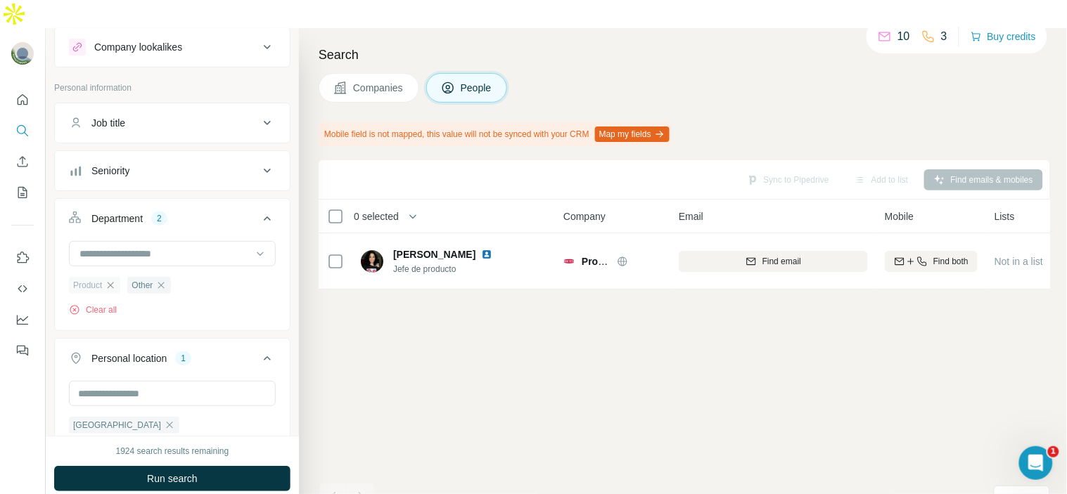
click at [115, 280] on icon "button" at bounding box center [110, 285] width 11 height 11
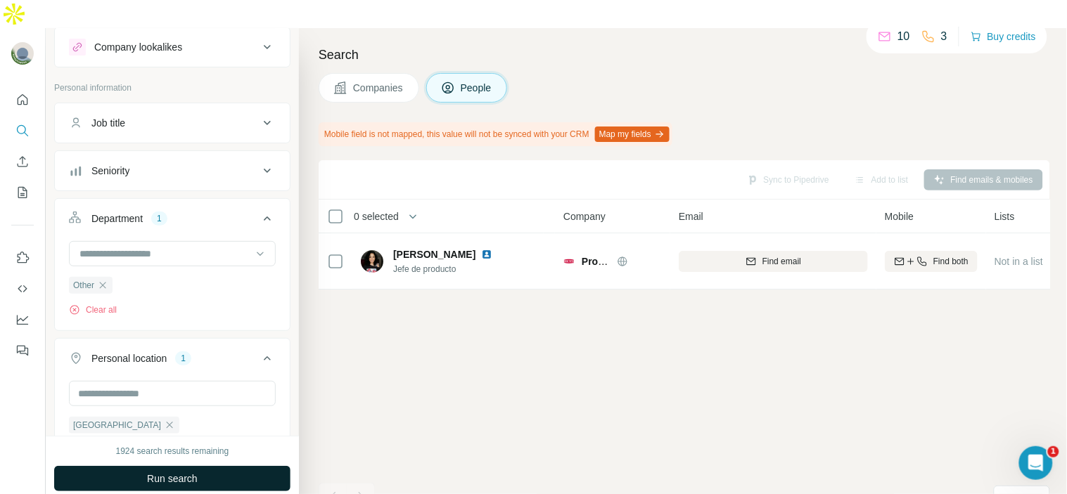
click at [164, 472] on span "Run search" at bounding box center [172, 479] width 51 height 14
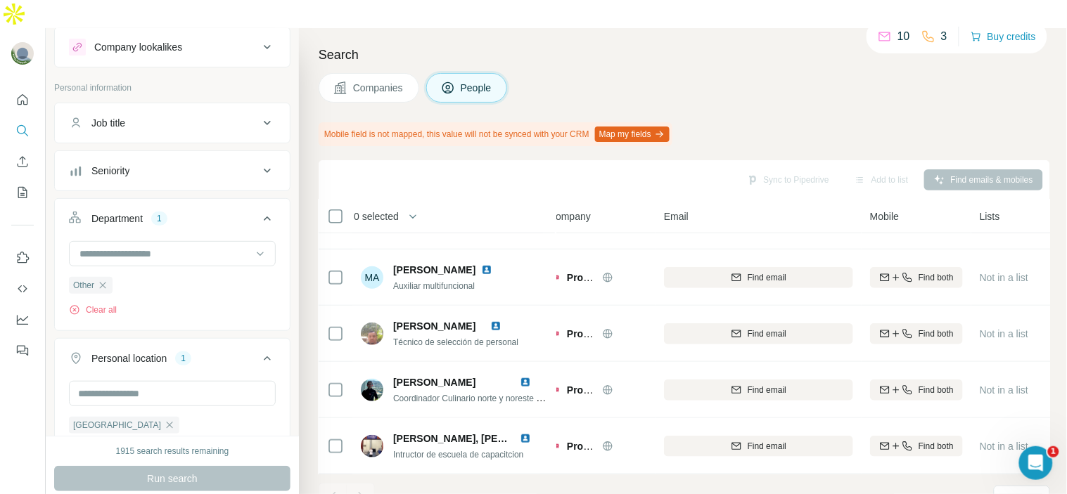
scroll to position [0, 15]
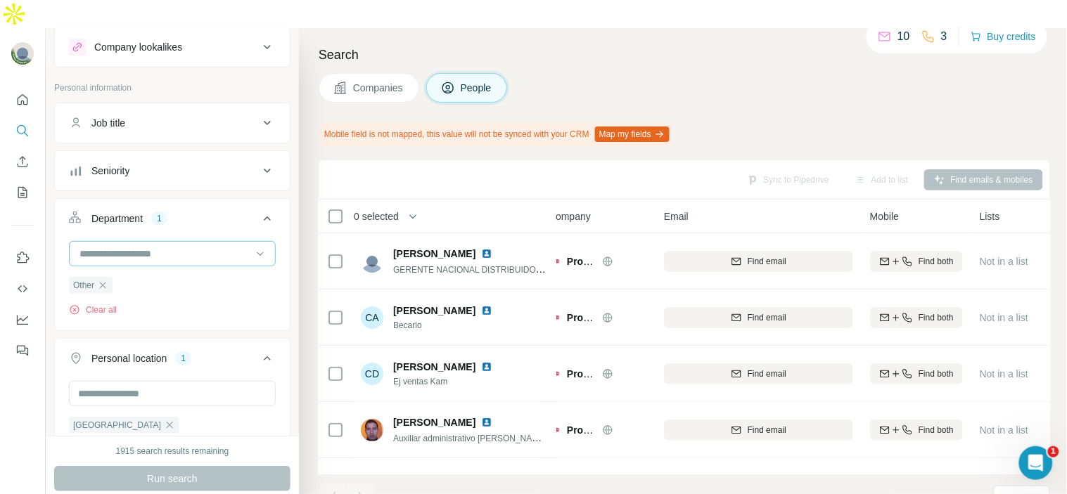
click at [157, 242] on div at bounding box center [165, 254] width 174 height 24
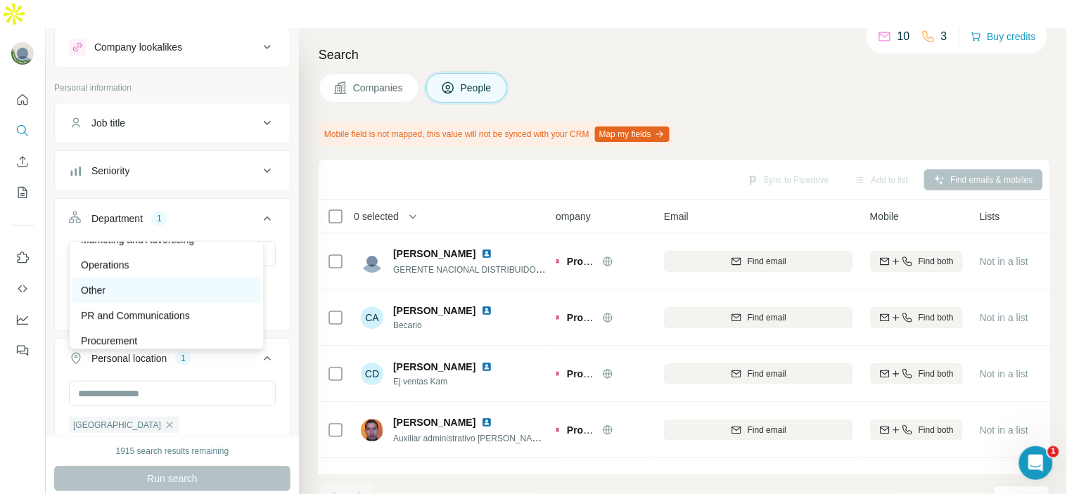
click at [149, 284] on div "Other" at bounding box center [166, 290] width 171 height 14
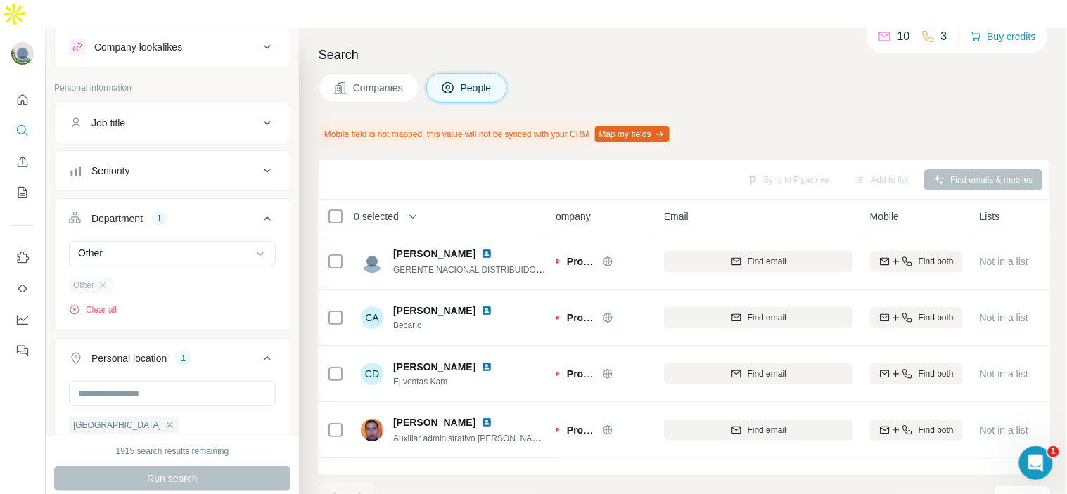
click at [97, 277] on div "Other" at bounding box center [91, 285] width 44 height 17
click at [155, 246] on input at bounding box center [165, 253] width 174 height 15
drag, startPoint x: 67, startPoint y: 272, endPoint x: 103, endPoint y: 262, distance: 38.1
click at [103, 262] on div "Other Clear all" at bounding box center [172, 284] width 235 height 86
click at [103, 280] on icon "button" at bounding box center [102, 285] width 11 height 11
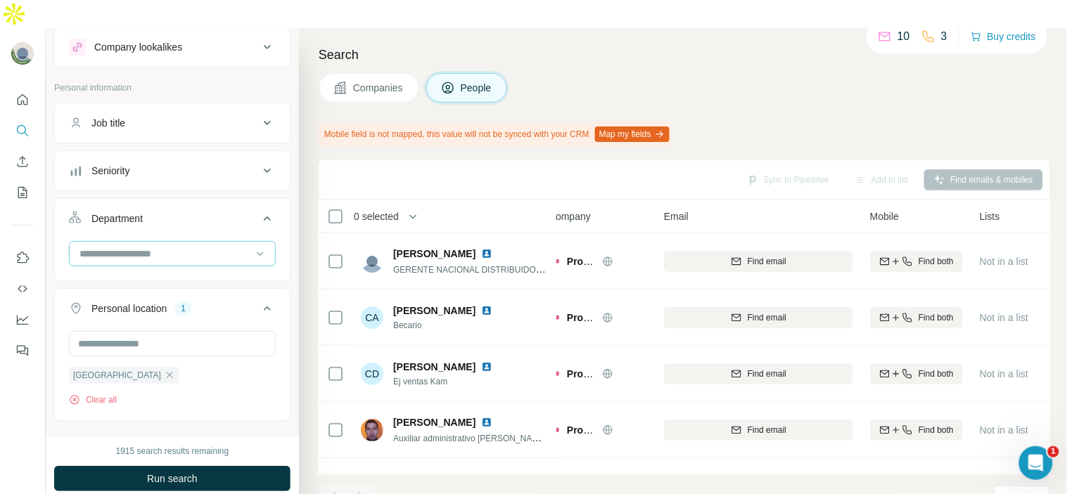
click at [150, 246] on input at bounding box center [165, 253] width 174 height 15
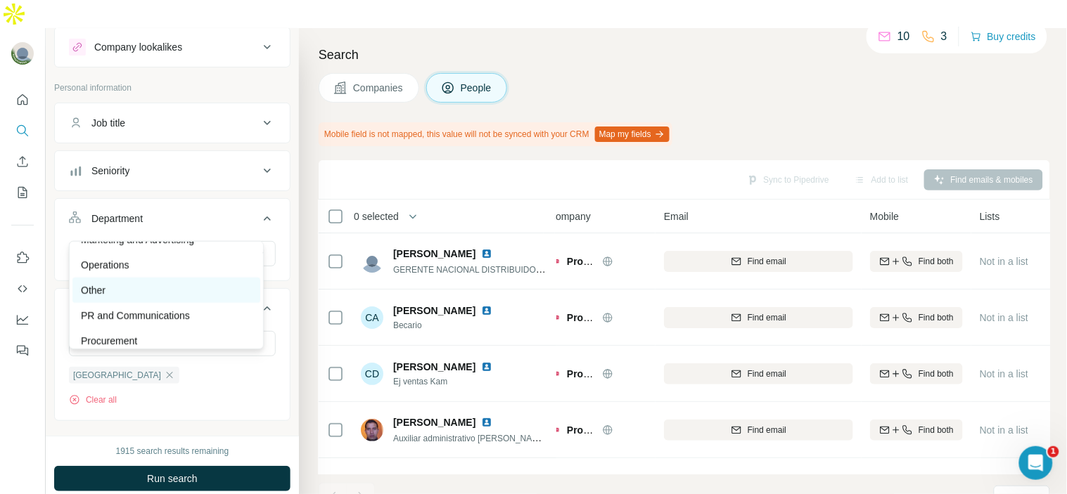
click at [158, 289] on div "Other" at bounding box center [166, 290] width 171 height 14
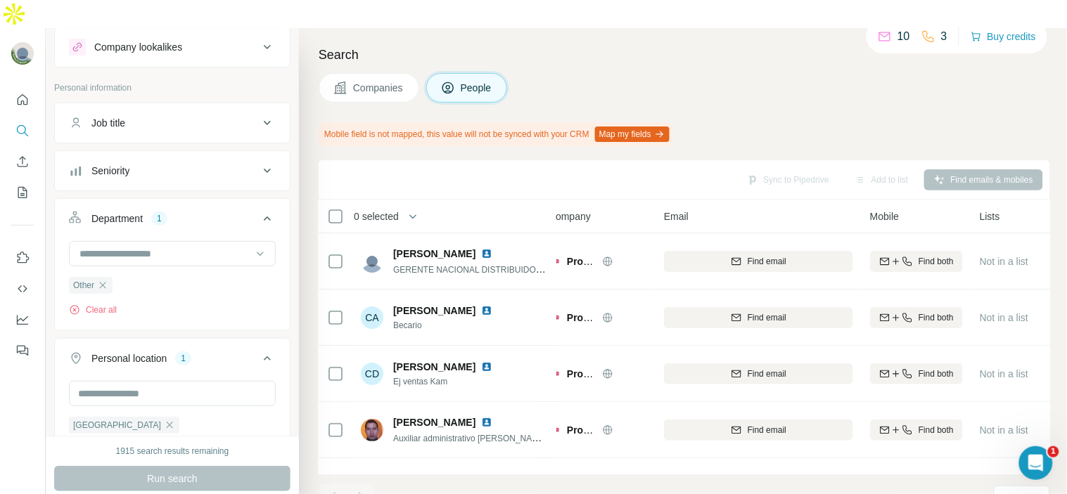
click at [170, 466] on div "Run search" at bounding box center [172, 478] width 236 height 25
click at [103, 280] on icon "button" at bounding box center [102, 285] width 11 height 11
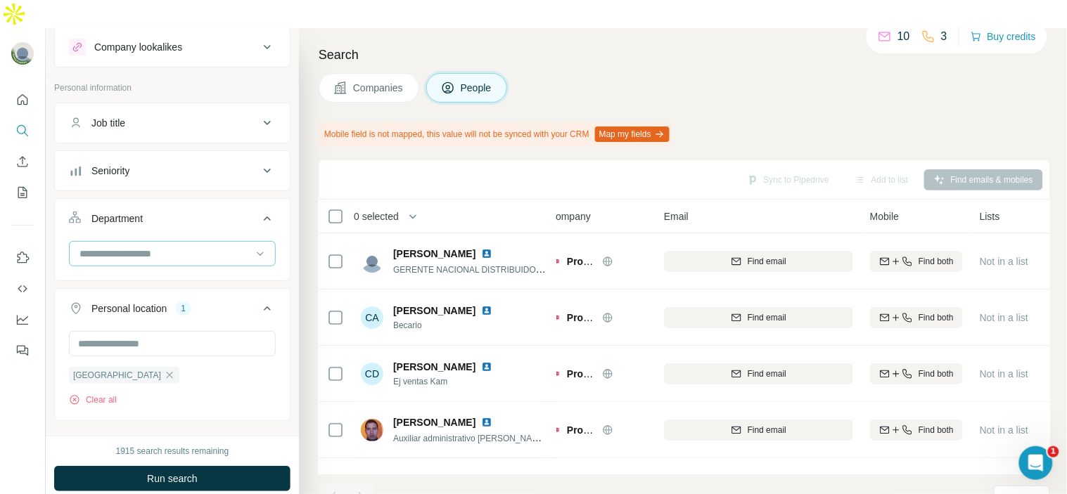
click at [141, 246] on input at bounding box center [165, 253] width 174 height 15
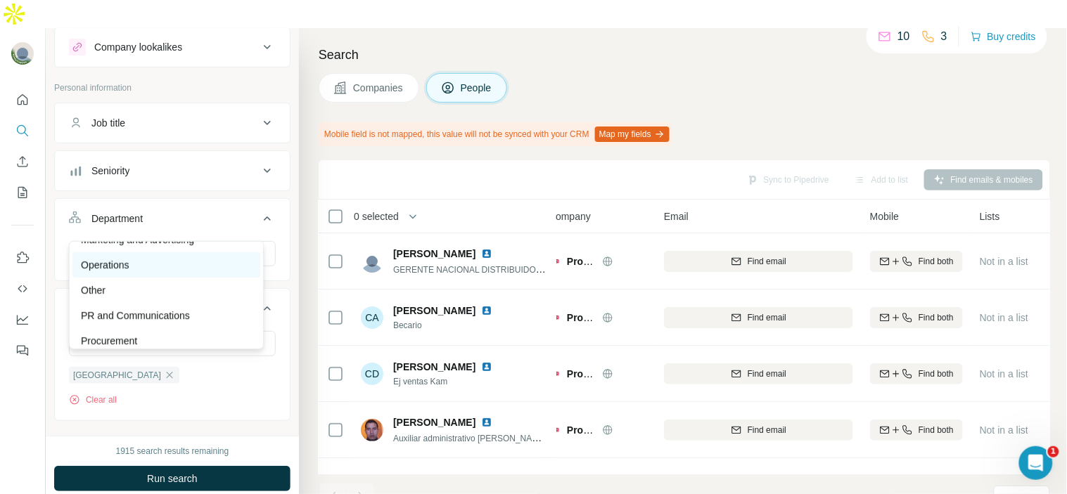
click at [165, 264] on div "Operations" at bounding box center [166, 265] width 171 height 14
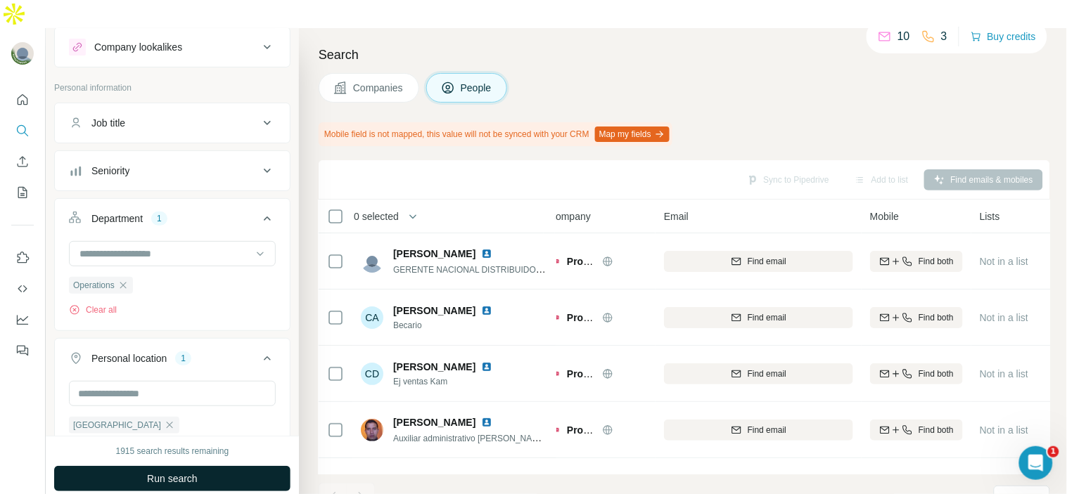
click at [207, 466] on button "Run search" at bounding box center [172, 478] width 236 height 25
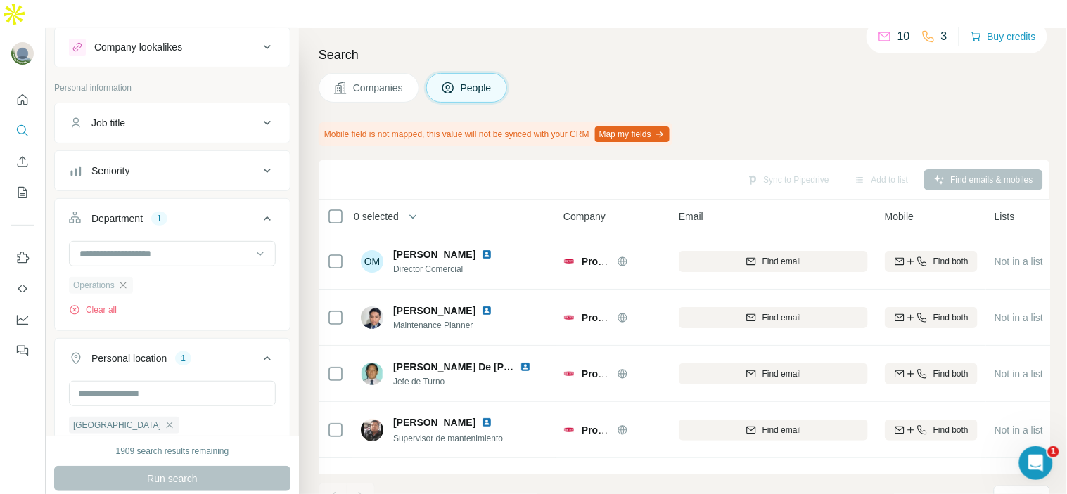
click at [129, 280] on icon "button" at bounding box center [122, 285] width 11 height 11
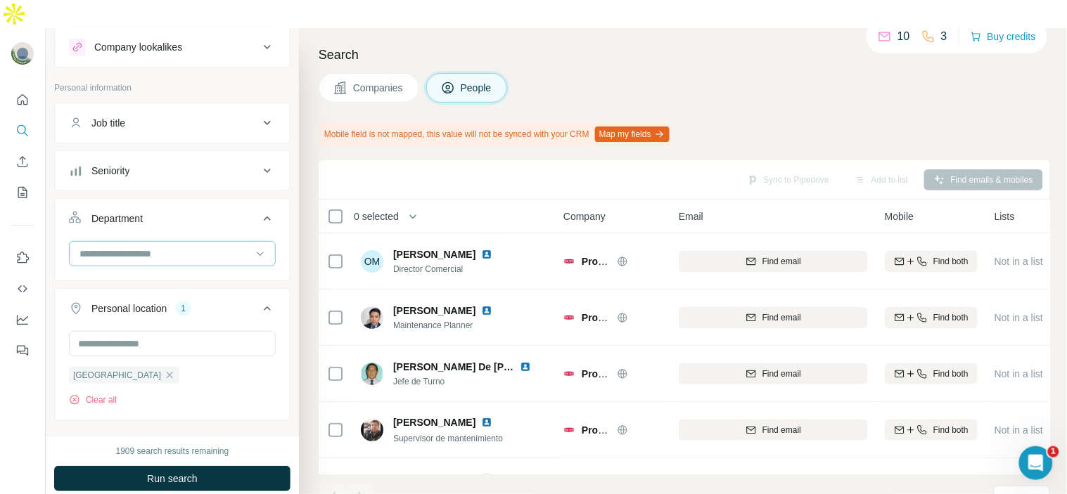
click at [150, 246] on input at bounding box center [165, 253] width 174 height 15
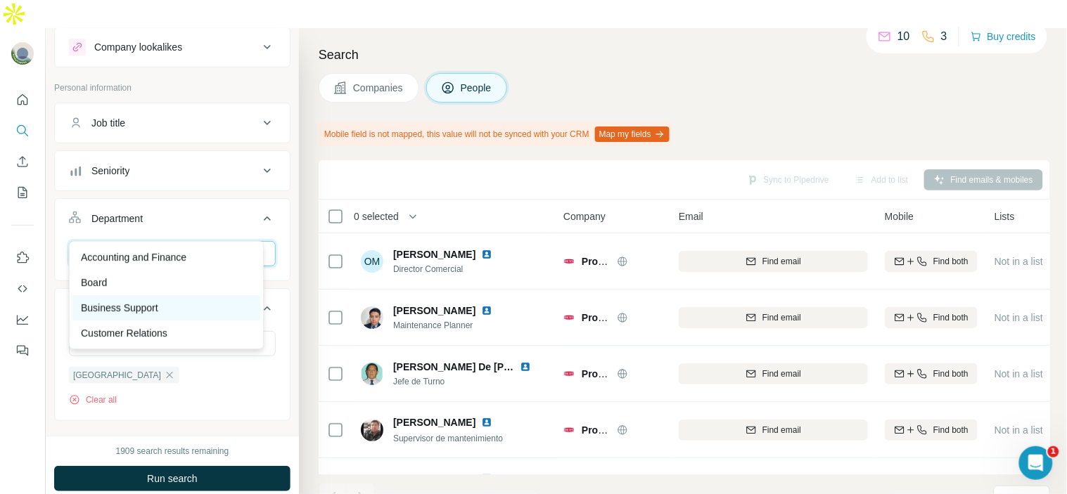
scroll to position [65, 0]
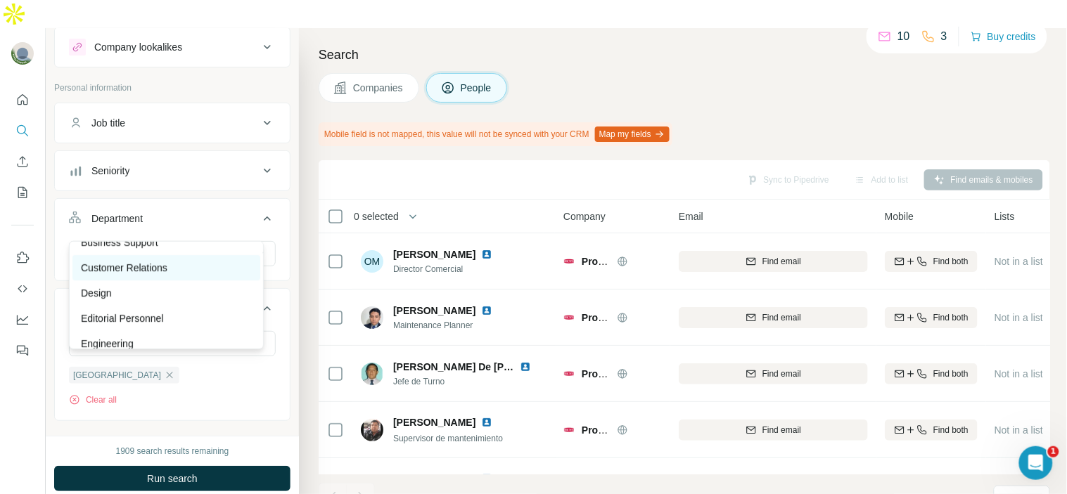
click at [185, 271] on div "Customer Relations" at bounding box center [166, 268] width 171 height 14
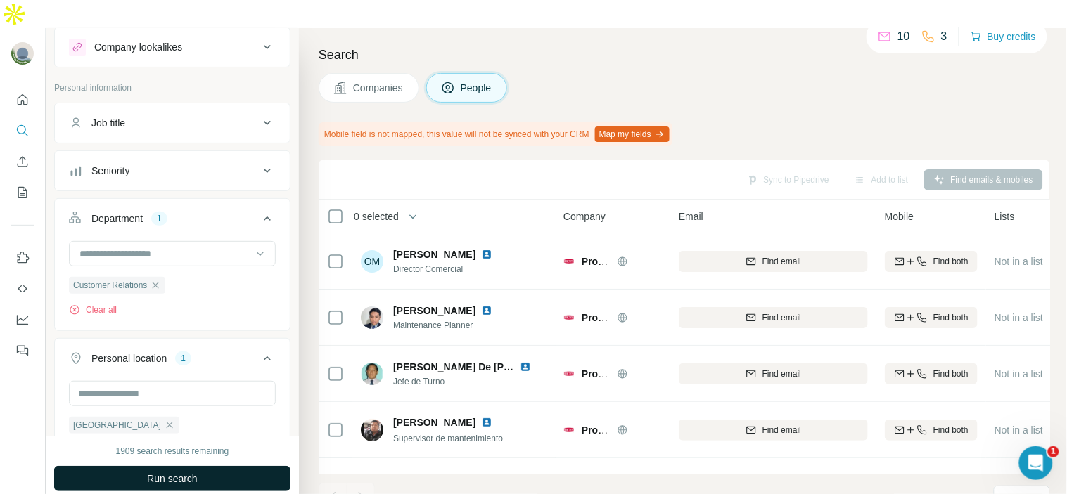
click at [158, 472] on span "Run search" at bounding box center [172, 479] width 51 height 14
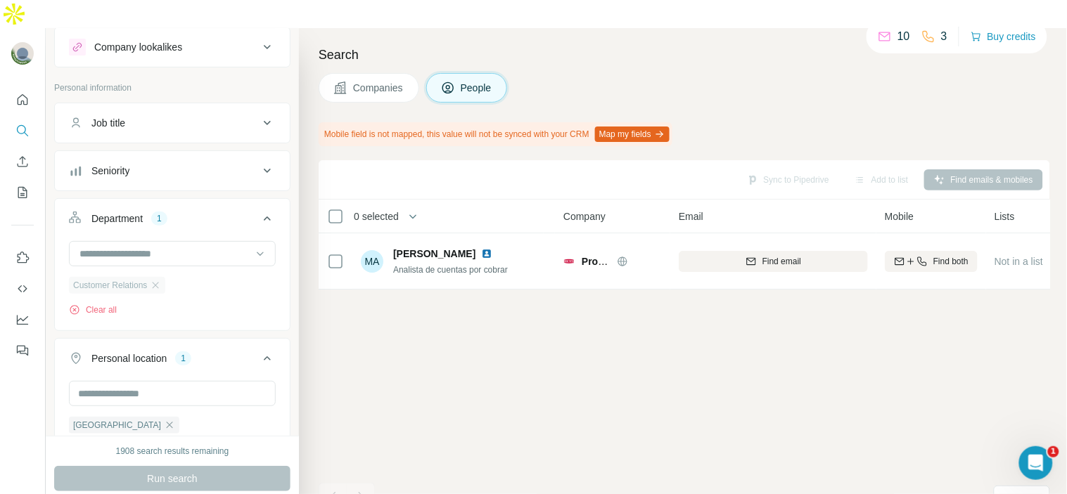
click at [165, 277] on div "Customer Relations" at bounding box center [117, 285] width 96 height 17
click at [161, 280] on icon "button" at bounding box center [155, 285] width 11 height 11
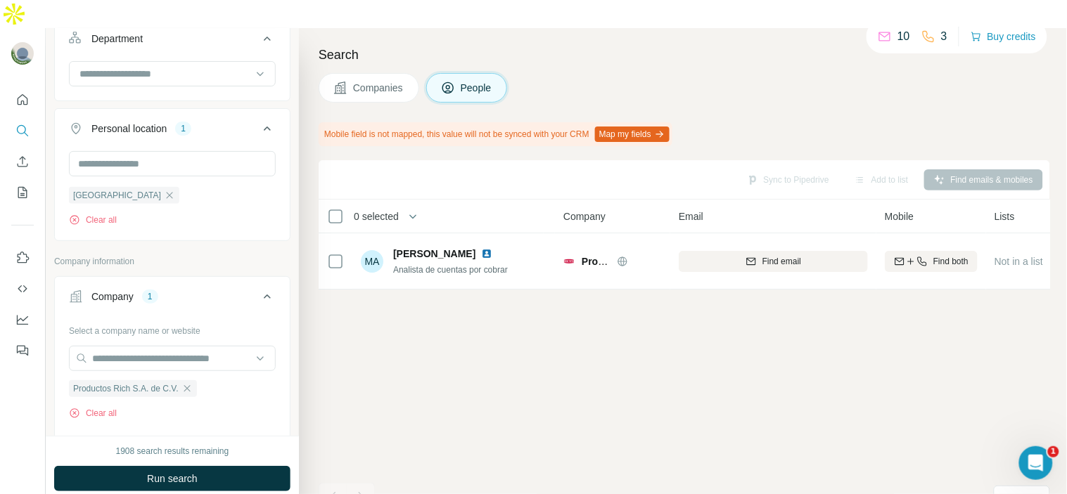
scroll to position [220, 0]
click at [193, 344] on input "text" at bounding box center [172, 356] width 207 height 25
paste input "**********"
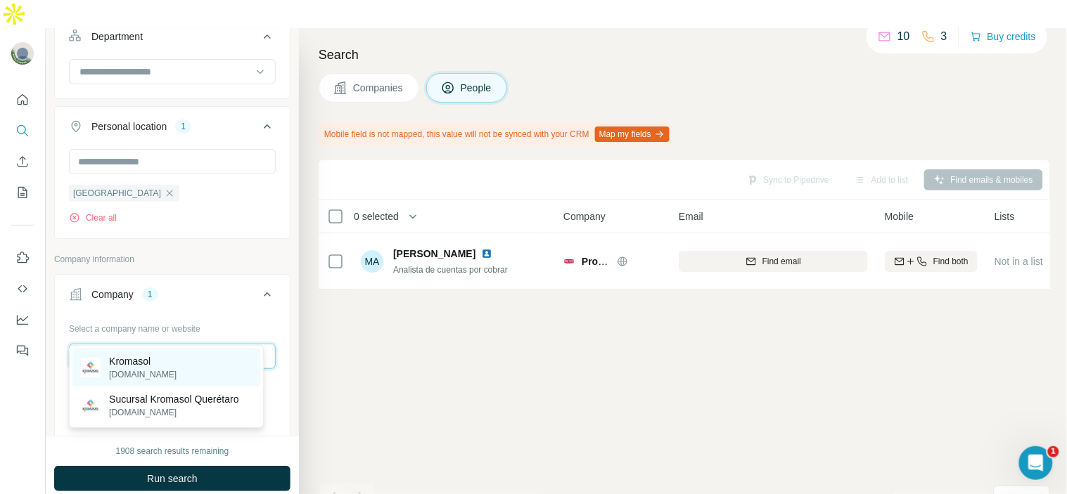
type input "**********"
click at [219, 368] on div "Kromasol [DOMAIN_NAME]" at bounding box center [166, 368] width 188 height 38
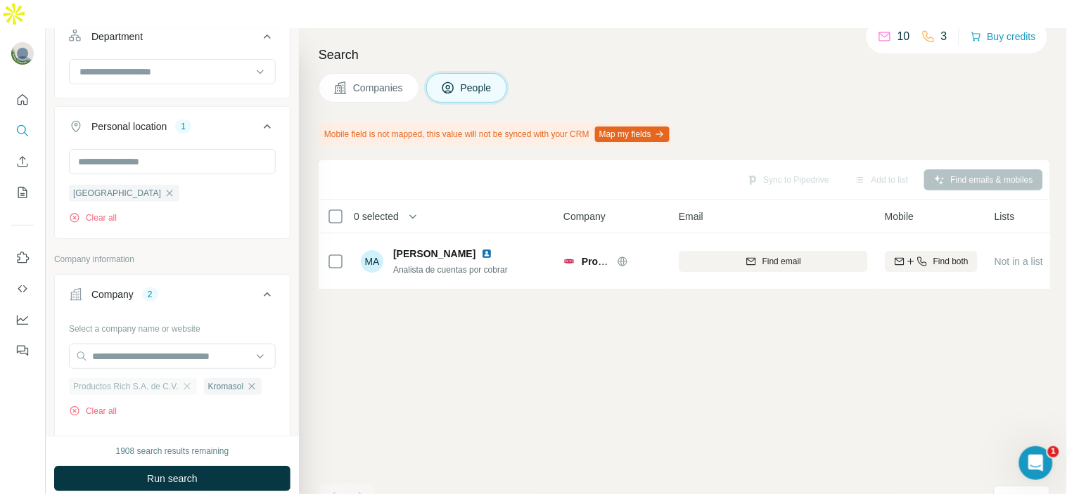
click at [197, 378] on div "Productos Rich S.A. de C.V." at bounding box center [133, 386] width 128 height 17
click at [190, 383] on icon "button" at bounding box center [187, 386] width 6 height 6
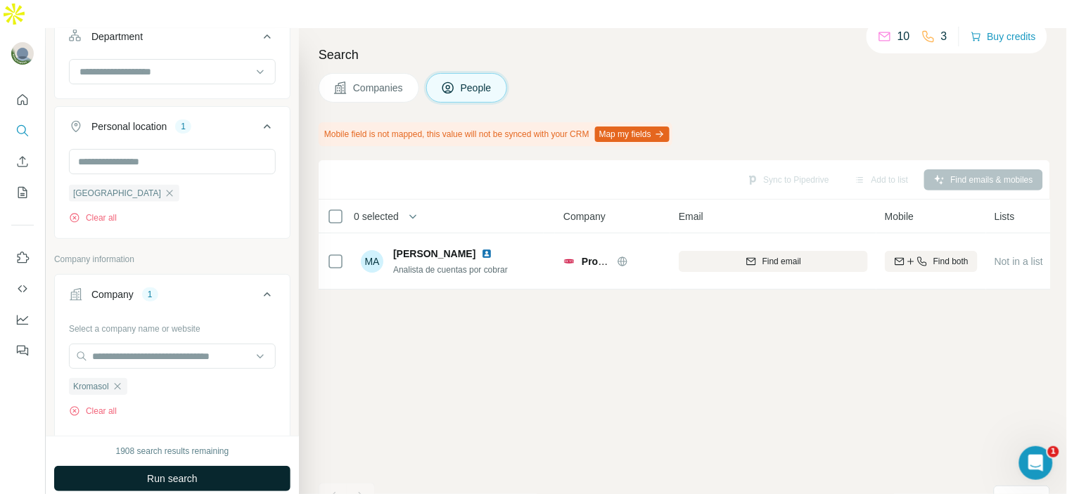
click at [181, 472] on span "Run search" at bounding box center [172, 479] width 51 height 14
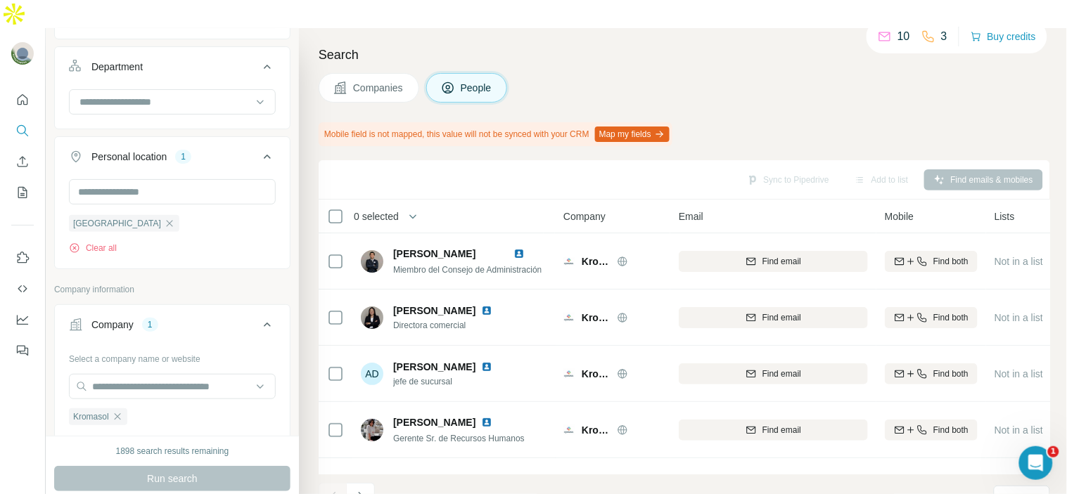
scroll to position [188, 0]
click at [253, 96] on icon at bounding box center [260, 103] width 14 height 14
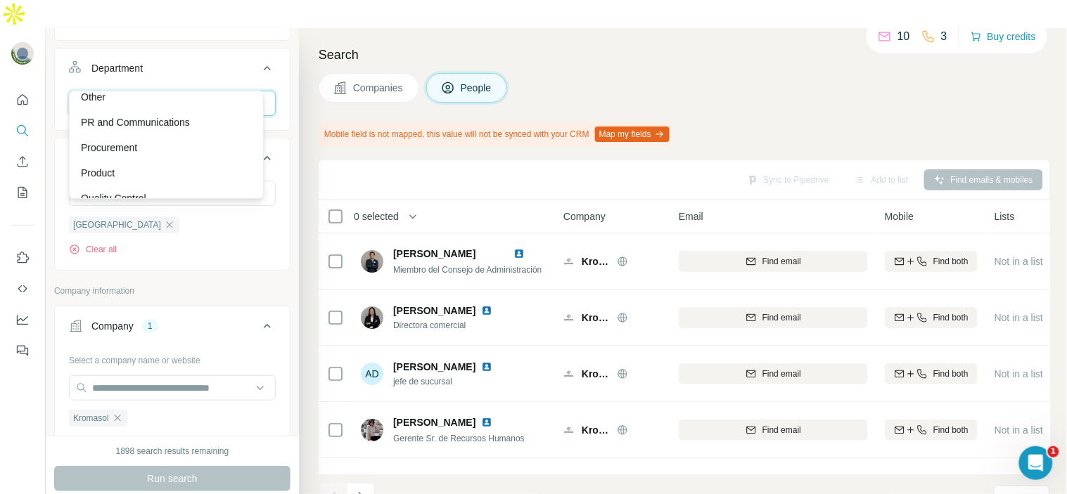
scroll to position [390, 0]
click at [214, 136] on div "Procurement" at bounding box center [166, 146] width 188 height 25
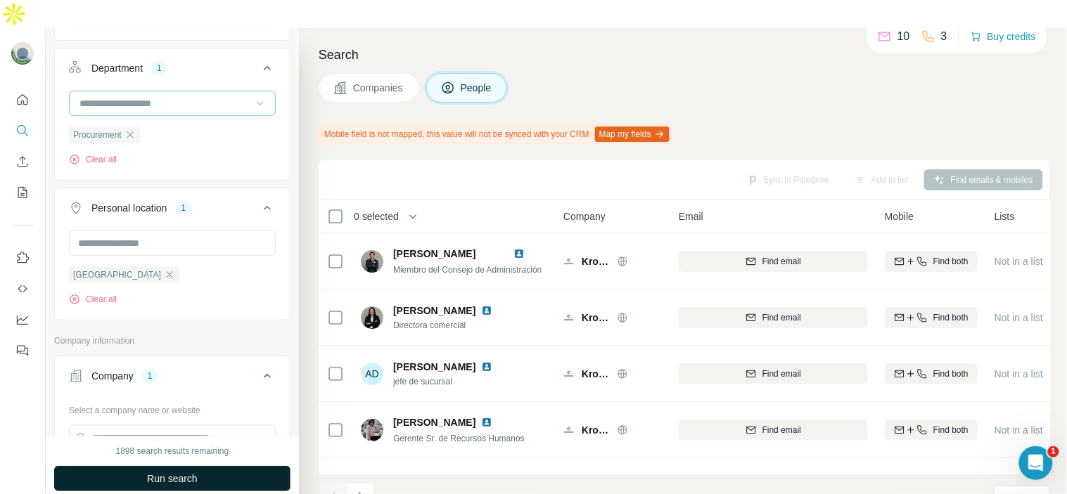
click at [174, 472] on span "Run search" at bounding box center [172, 479] width 51 height 14
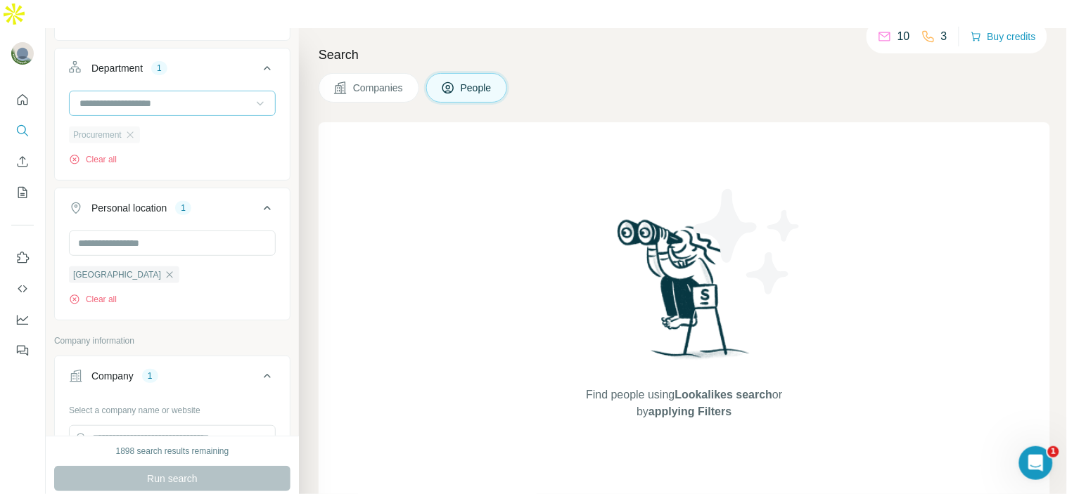
click at [136, 127] on div "Procurement" at bounding box center [104, 135] width 71 height 17
click at [131, 129] on icon "button" at bounding box center [129, 134] width 11 height 11
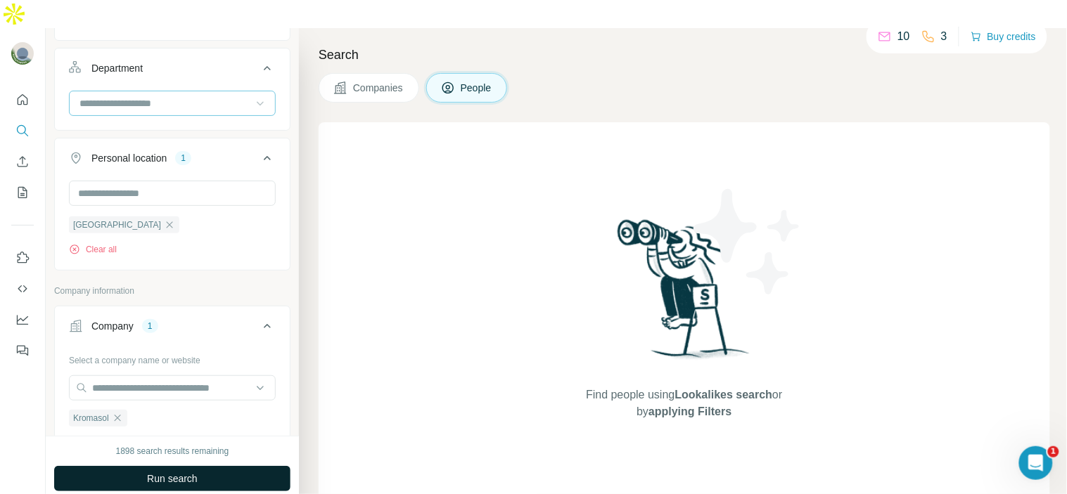
click at [203, 466] on button "Run search" at bounding box center [172, 478] width 236 height 25
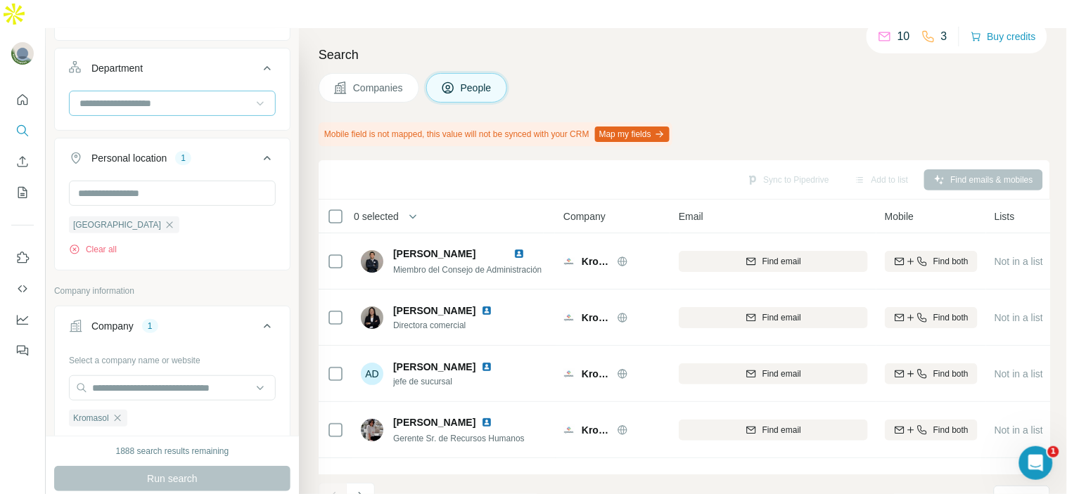
click at [673, 73] on div "Companies People" at bounding box center [684, 88] width 731 height 30
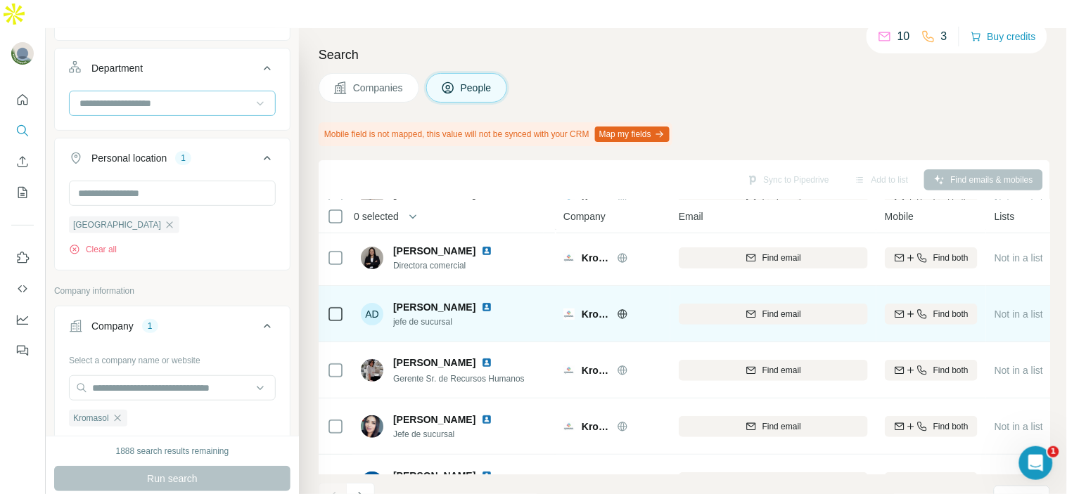
scroll to position [65, 0]
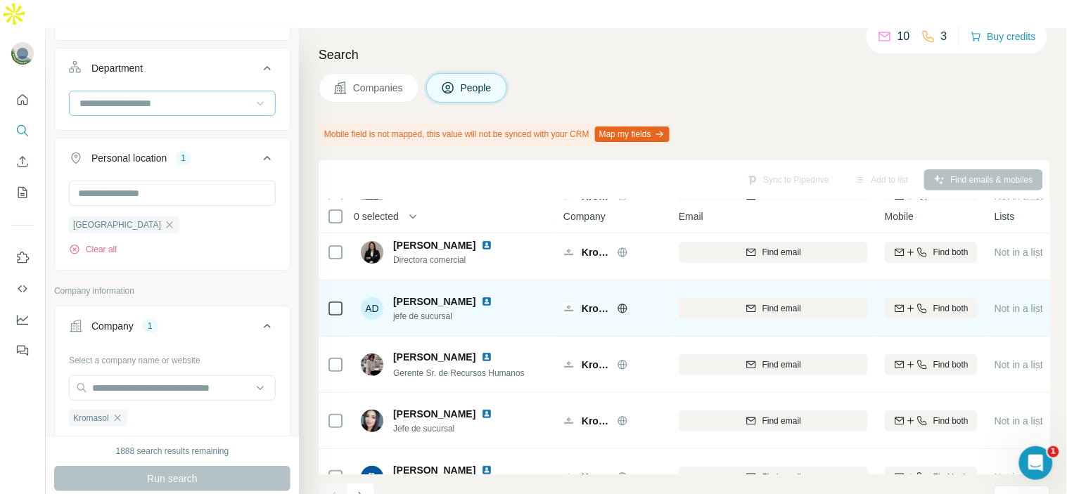
click at [518, 357] on td "[PERSON_NAME] Gerente Sr. de Recursos Humanos" at bounding box center [454, 365] width 204 height 56
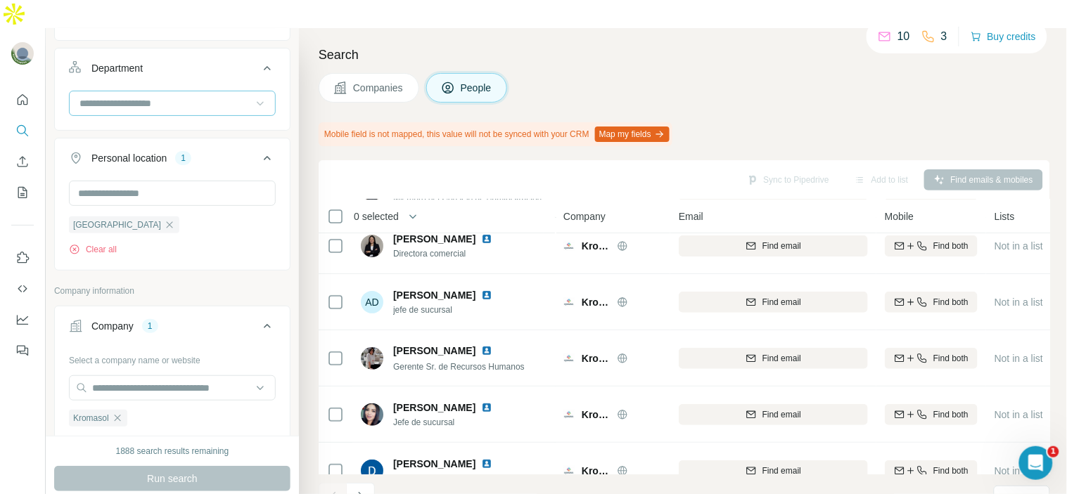
scroll to position [328, 0]
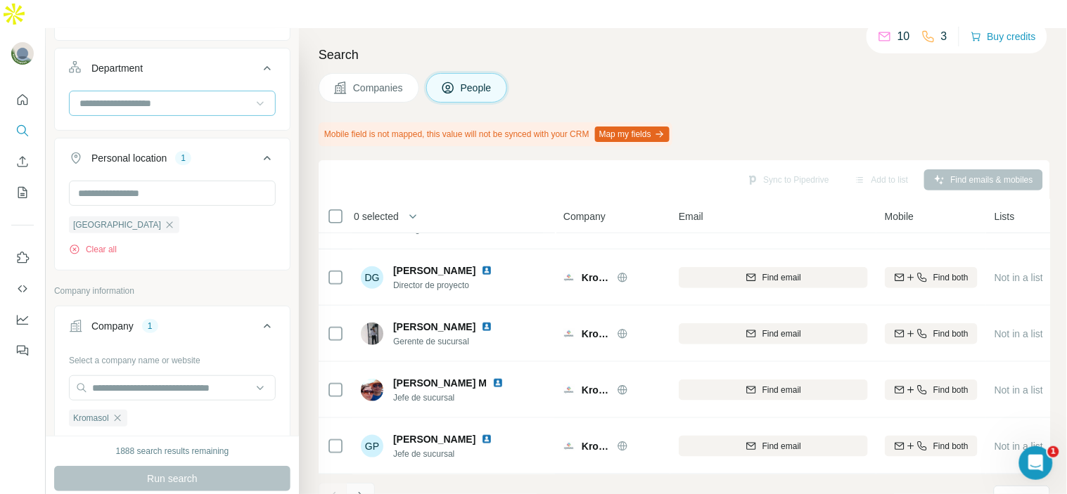
click at [354, 483] on button "Navigate to next page" at bounding box center [361, 497] width 28 height 28
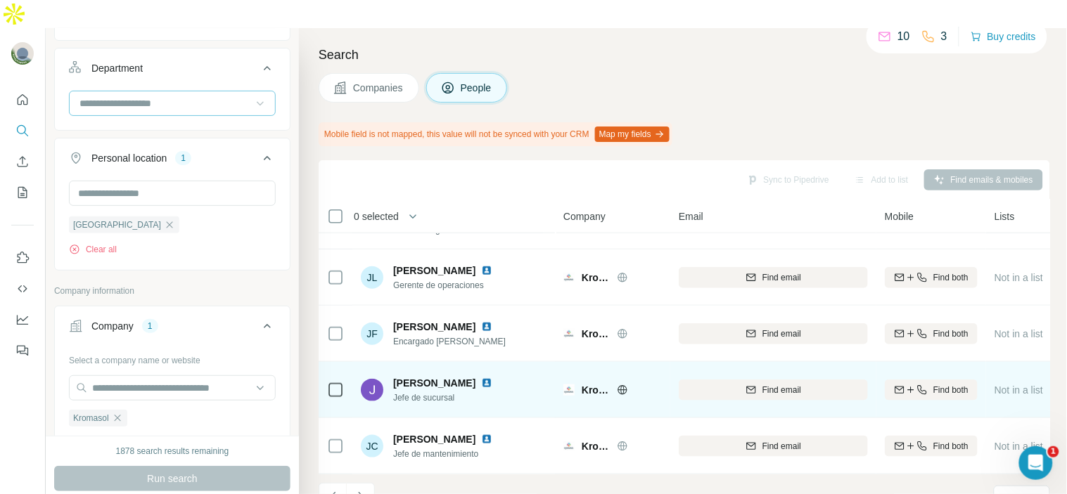
scroll to position [0, 0]
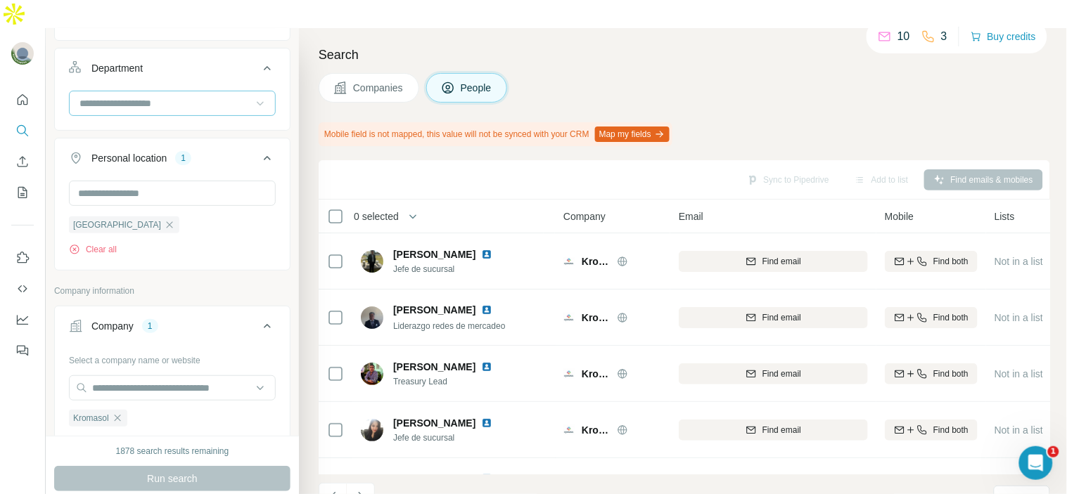
click at [631, 73] on div "Companies People" at bounding box center [684, 88] width 731 height 30
click at [476, 122] on div "Mobile field is not mapped, this value will not be synced with your CRM Map my …" at bounding box center [496, 134] width 354 height 24
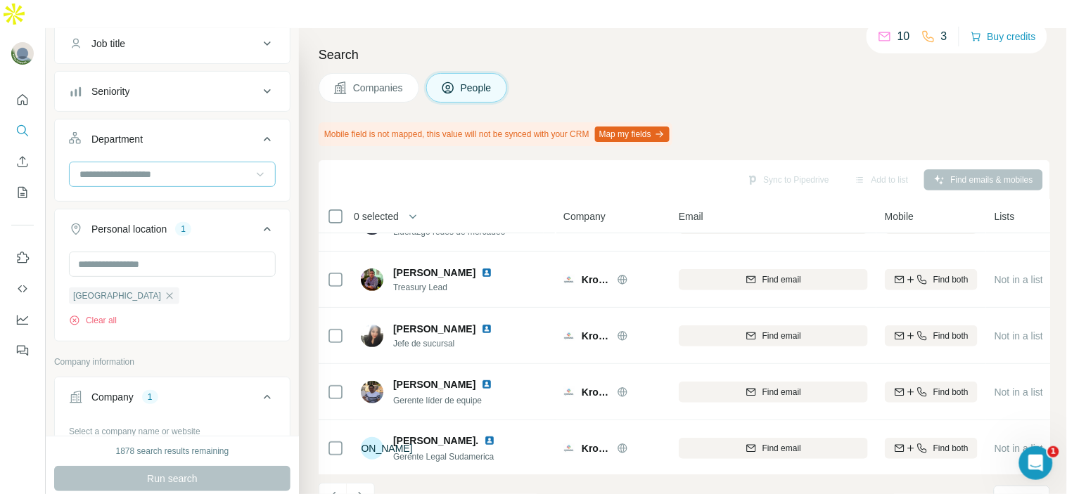
scroll to position [110, 0]
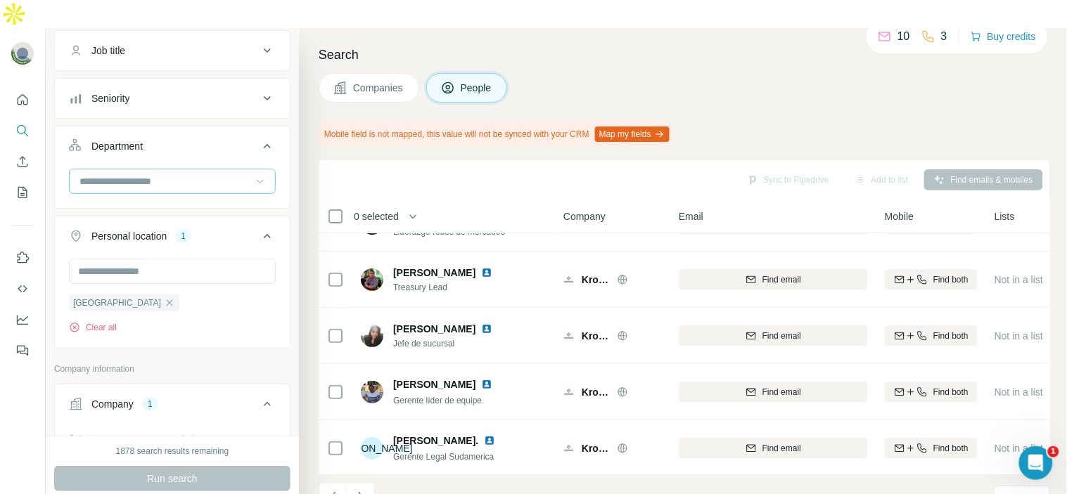
click at [226, 174] on input at bounding box center [165, 181] width 174 height 15
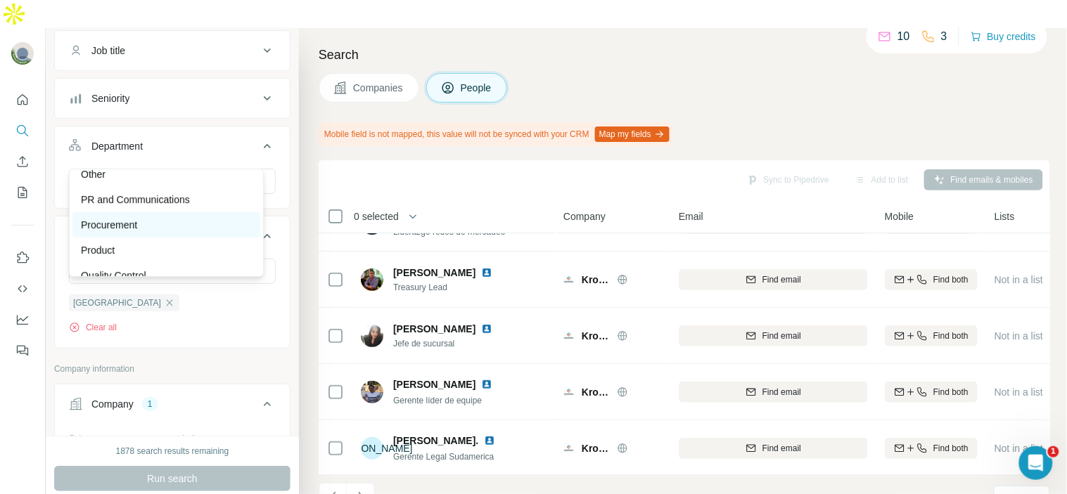
click at [186, 233] on div "Procurement" at bounding box center [166, 224] width 188 height 25
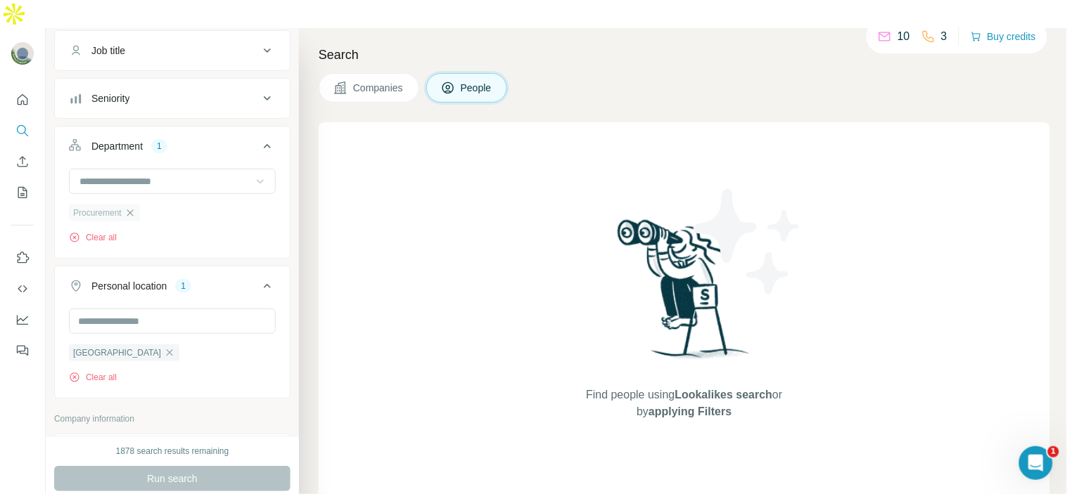
click at [130, 207] on icon "button" at bounding box center [129, 212] width 11 height 11
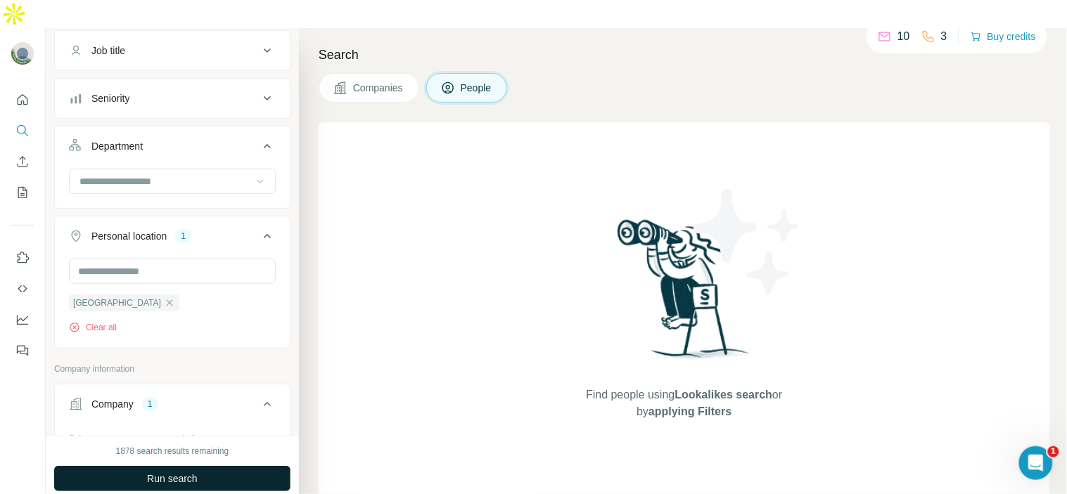
click at [188, 472] on span "Run search" at bounding box center [172, 479] width 51 height 14
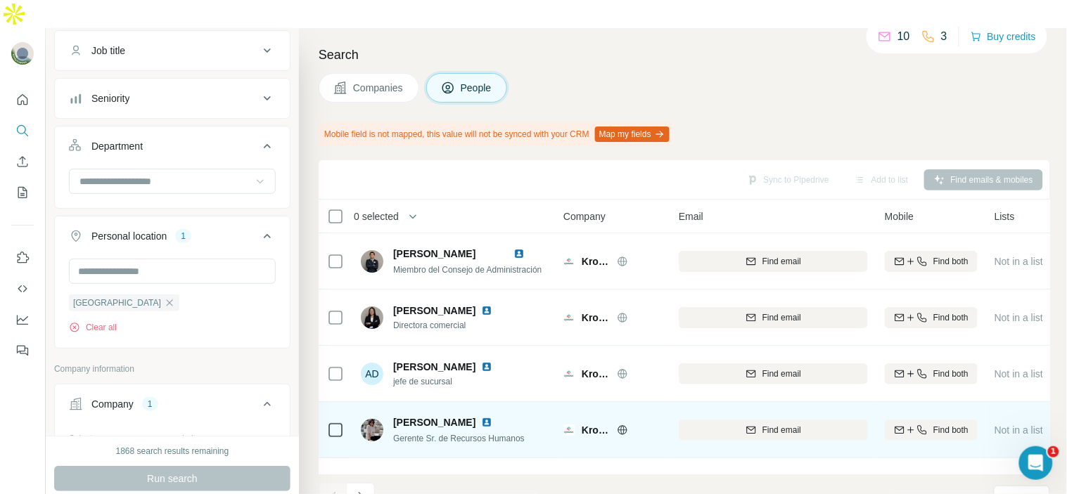
scroll to position [328, 0]
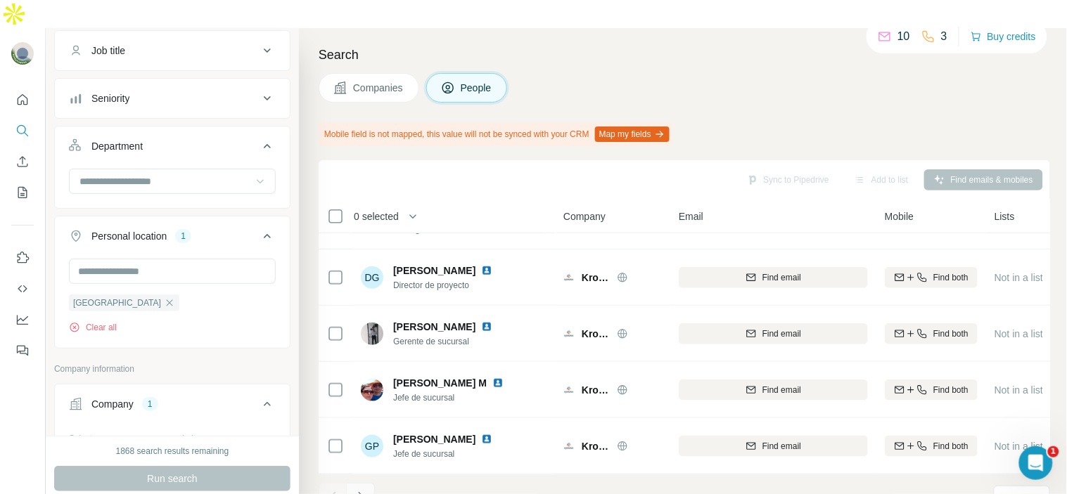
click at [370, 483] on button "Navigate to next page" at bounding box center [361, 497] width 28 height 28
click at [360, 483] on button "Navigate to next page" at bounding box center [361, 497] width 28 height 28
click at [364, 490] on icon "Navigate to next page" at bounding box center [361, 497] width 14 height 14
